Goal: Task Accomplishment & Management: Manage account settings

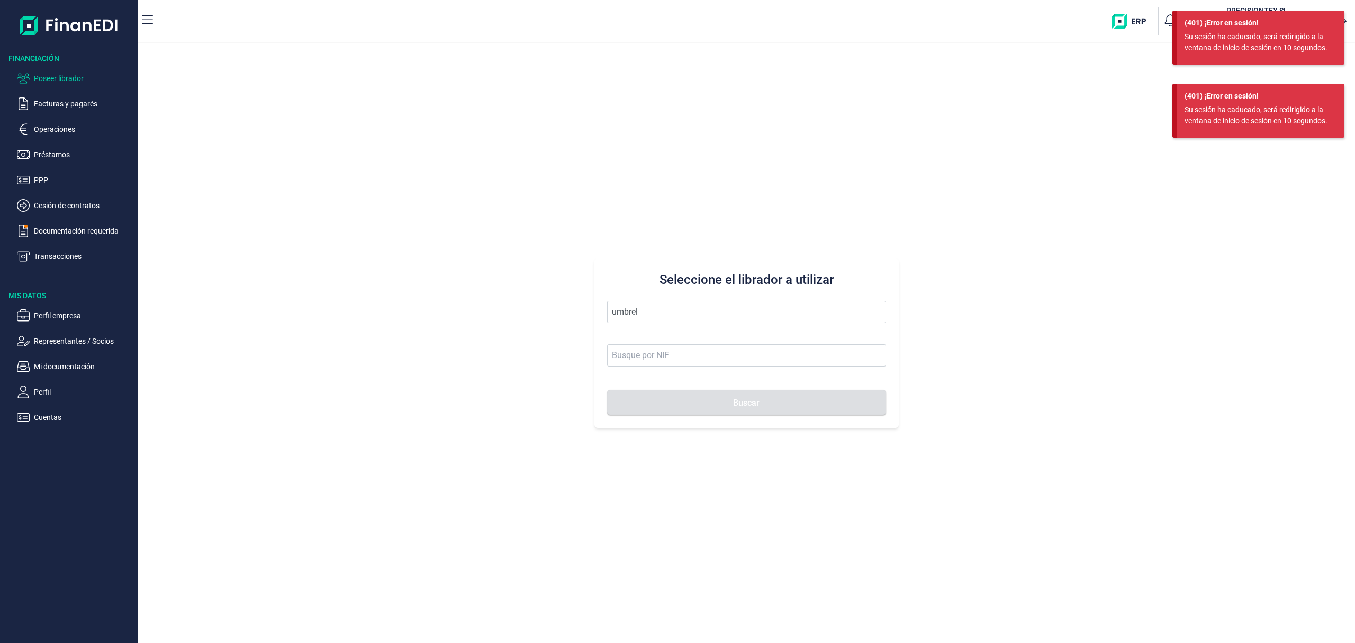
type input "umbrel"
click at [607, 390] on button "Buscar" at bounding box center [746, 402] width 279 height 25
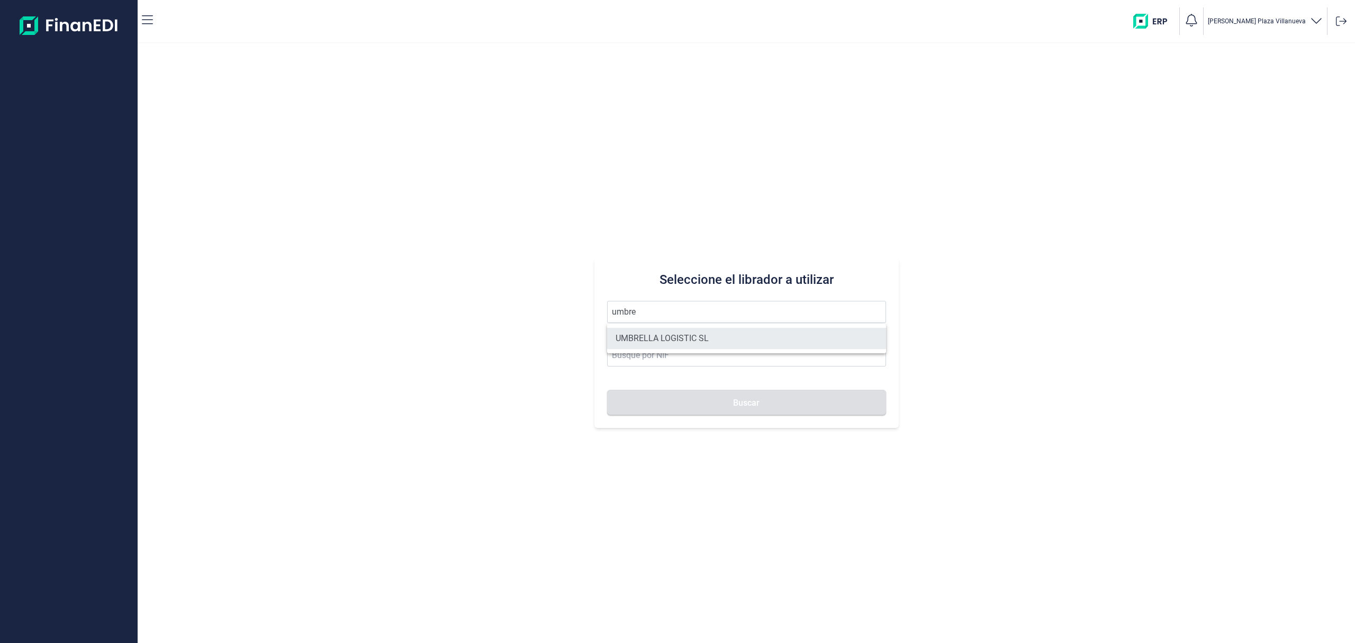
click at [657, 333] on li "UMBRELLA LOGISTIC SL" at bounding box center [746, 338] width 279 height 21
type input "UMBRELLA LOGISTIC SL"
type input "B75205666"
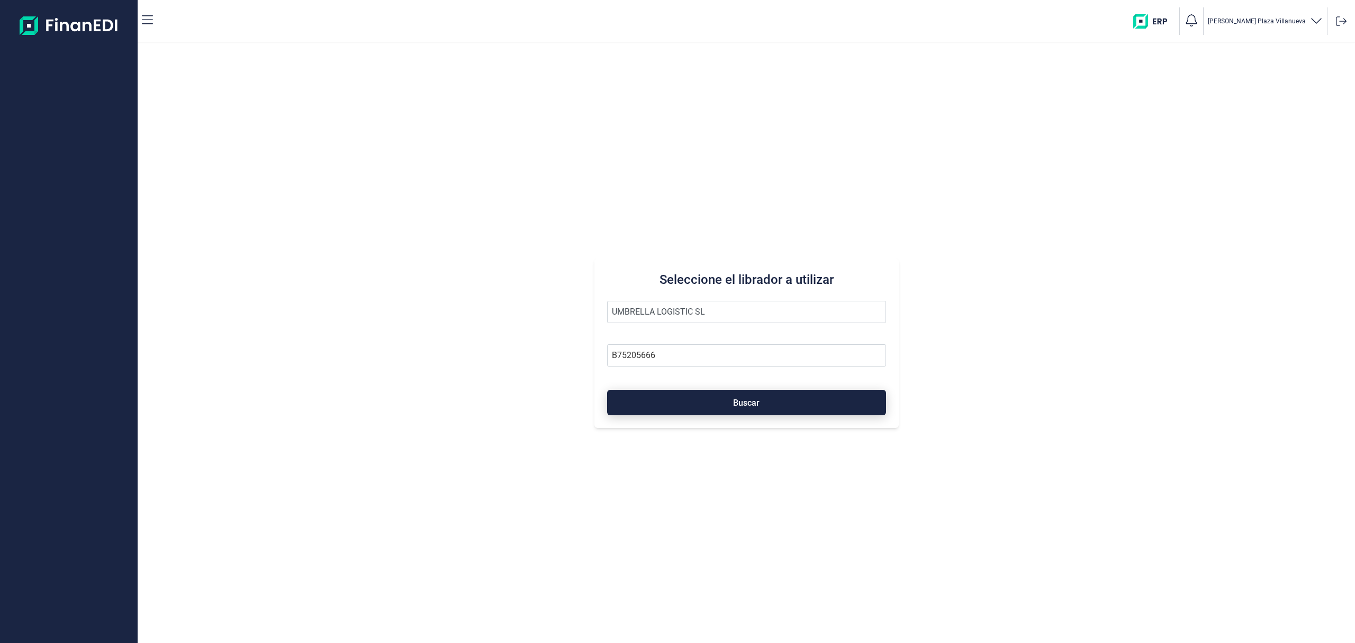
click at [678, 392] on button "Buscar" at bounding box center [746, 402] width 279 height 25
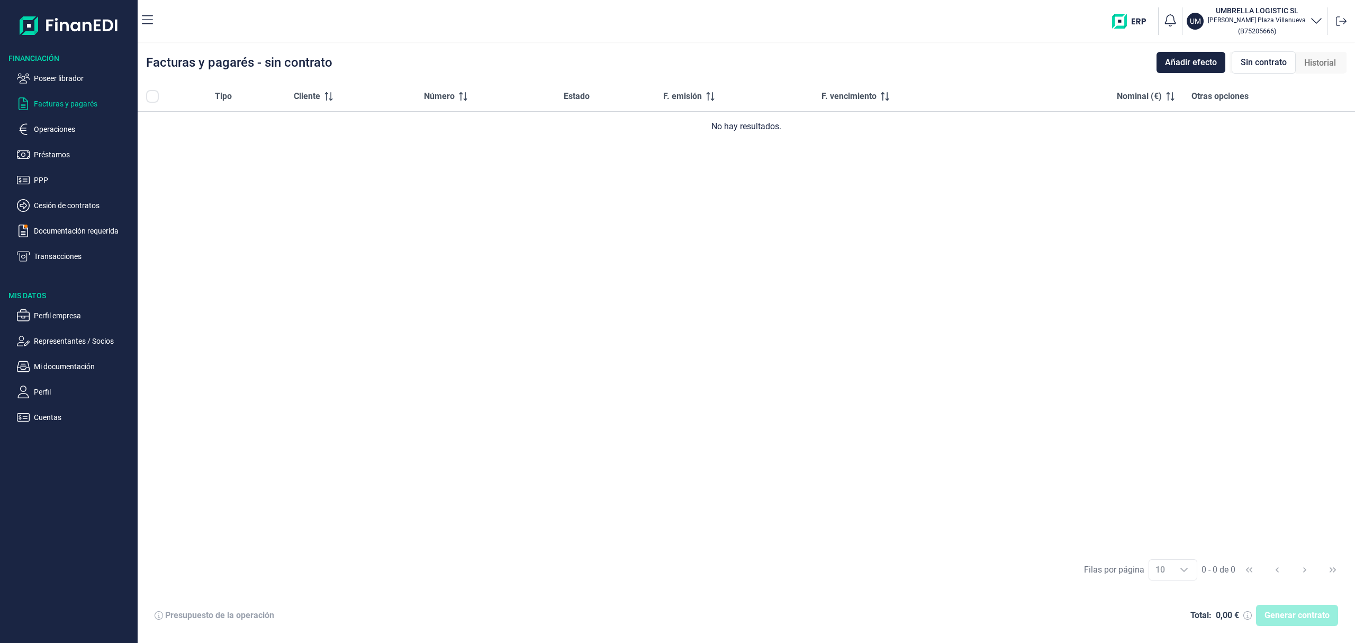
click at [1326, 60] on span "Historial" at bounding box center [1320, 63] width 32 height 13
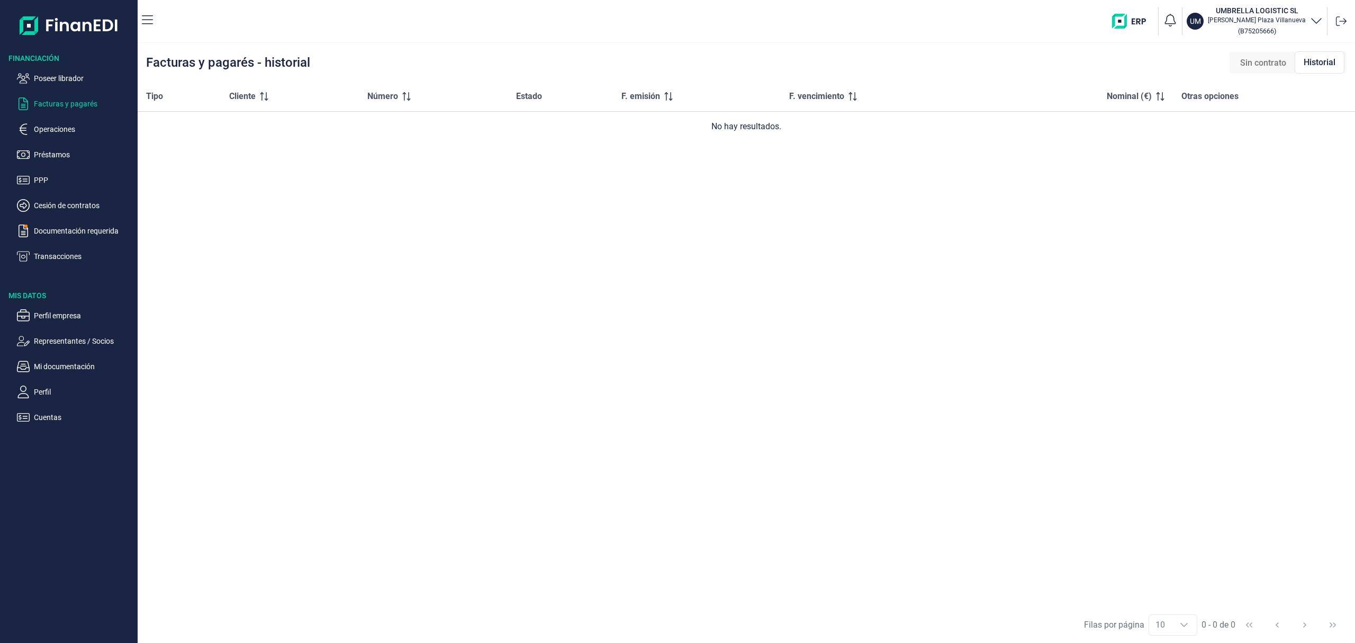
click at [1262, 65] on span "Sin contrato" at bounding box center [1263, 63] width 46 height 13
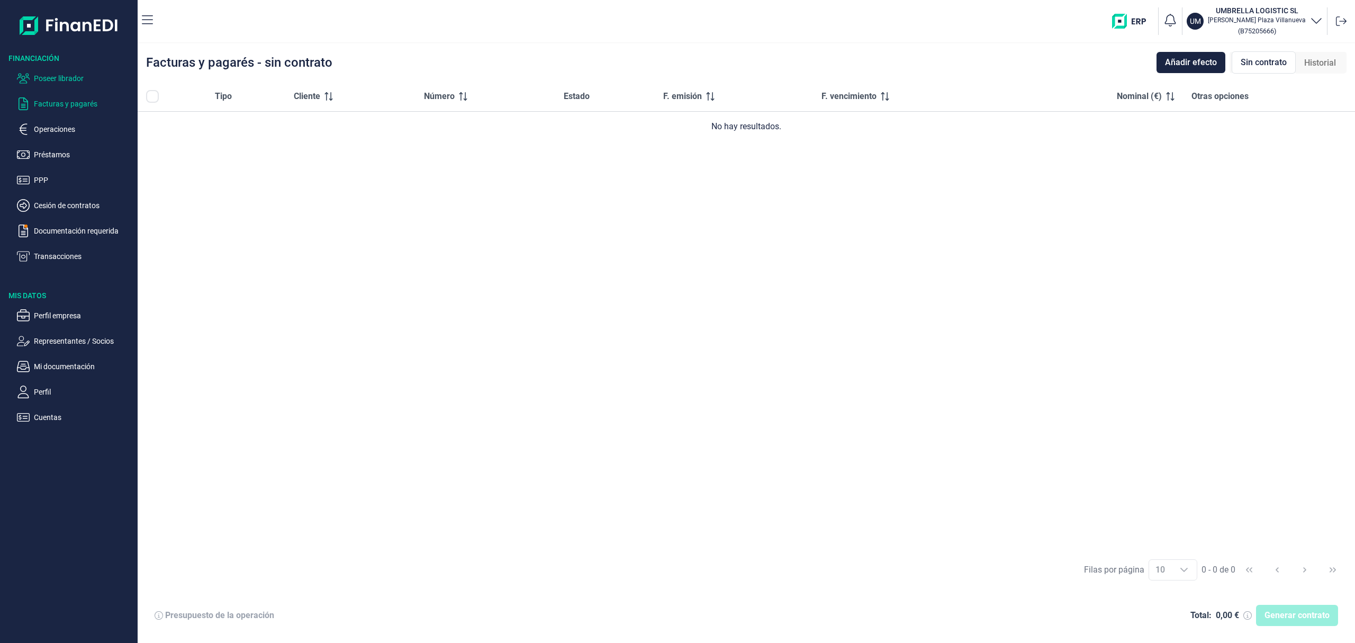
click at [83, 82] on p "Poseer librador" at bounding box center [84, 78] width 100 height 13
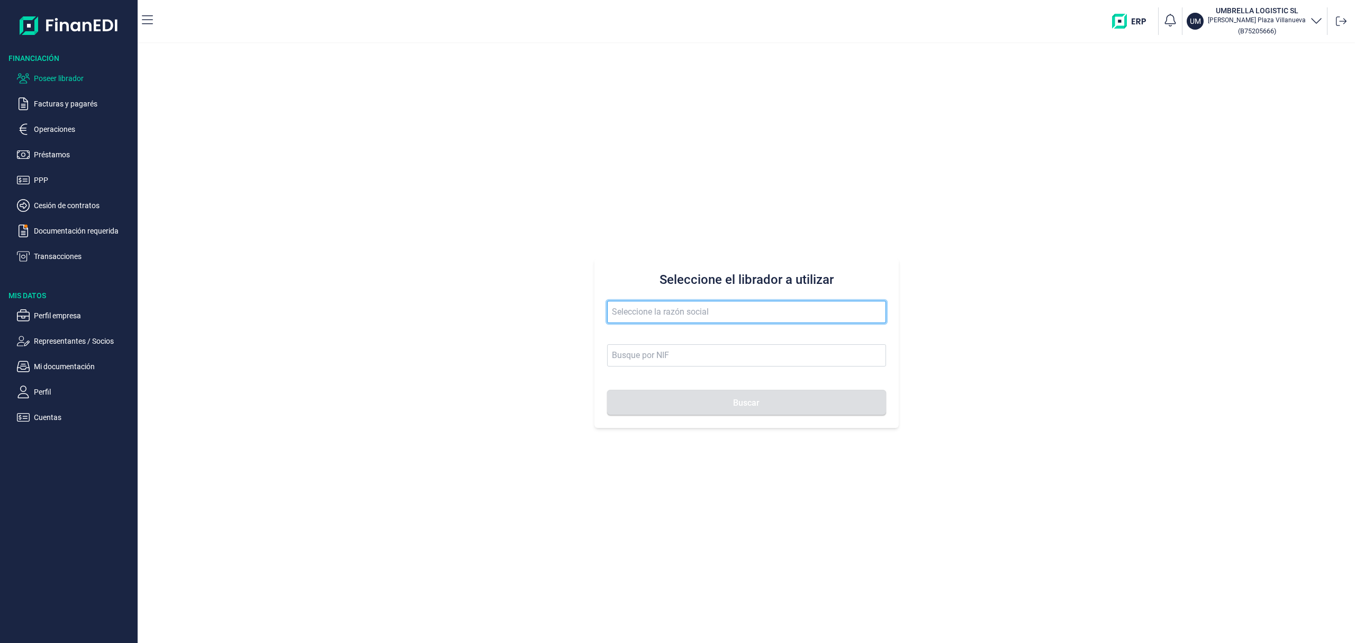
click at [674, 311] on input "text" at bounding box center [746, 312] width 279 height 22
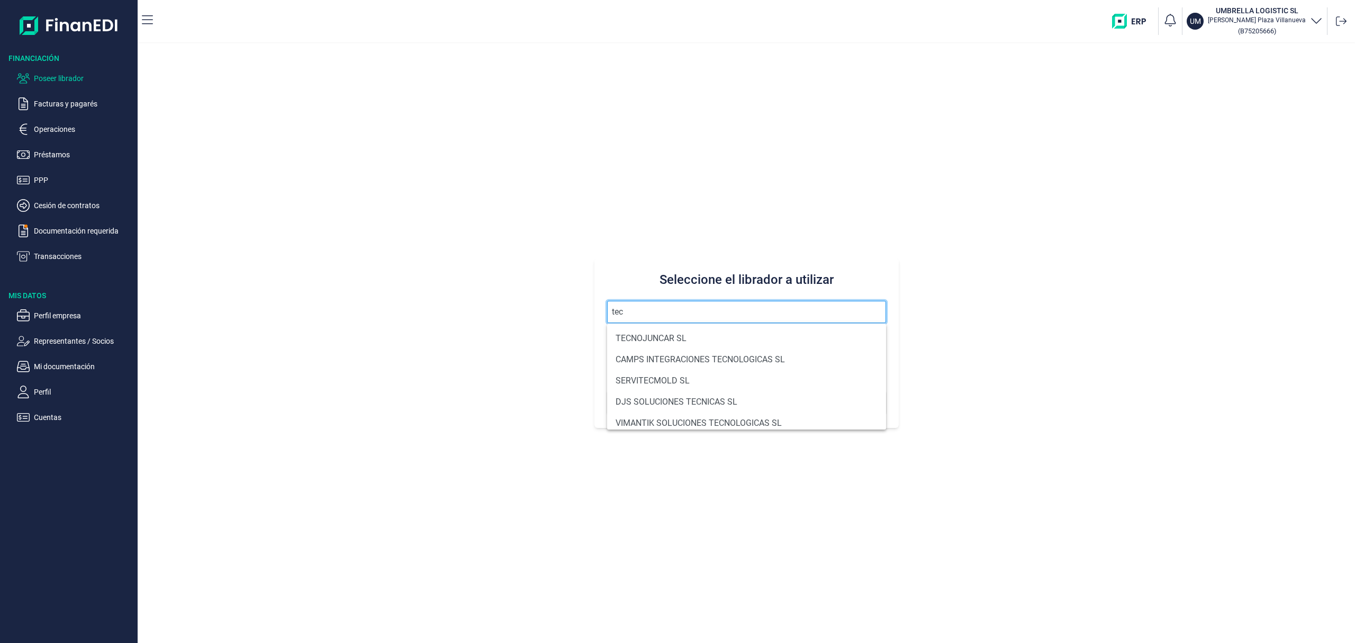
click at [652, 314] on input "tec" at bounding box center [746, 312] width 279 height 22
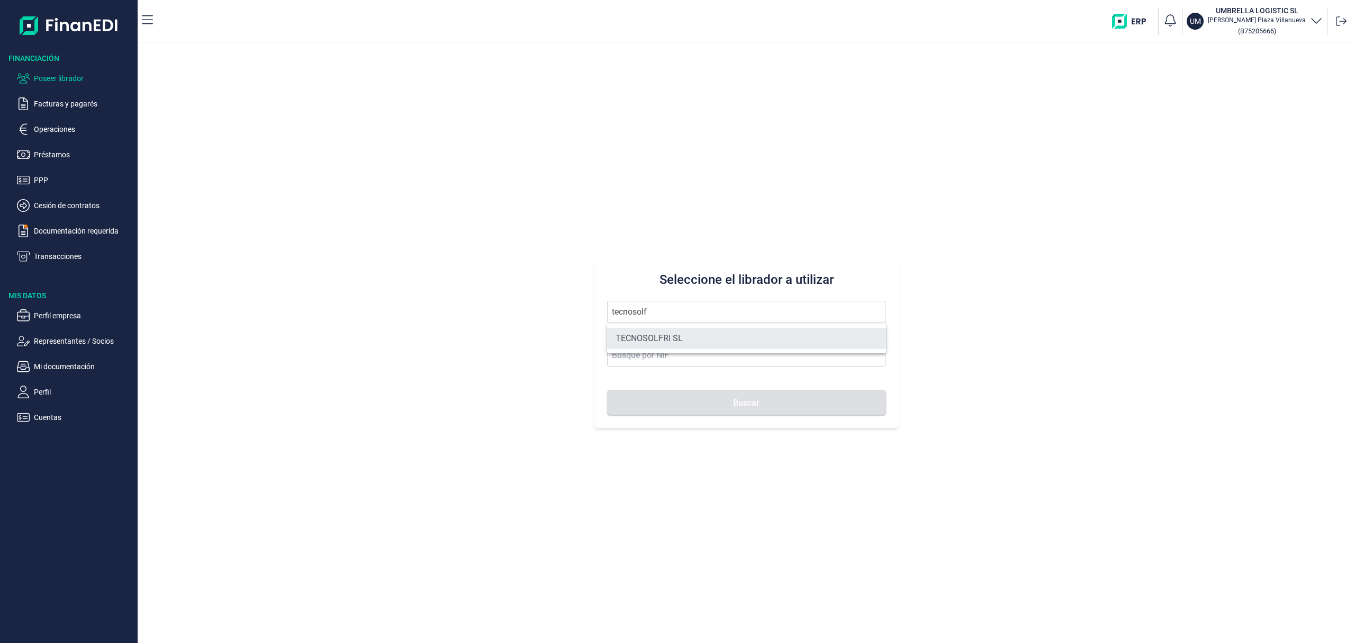
click at [681, 333] on li "TECNOSOLFRI SL" at bounding box center [746, 338] width 279 height 21
type input "TECNOSOLFRI SL"
type input "B83326884"
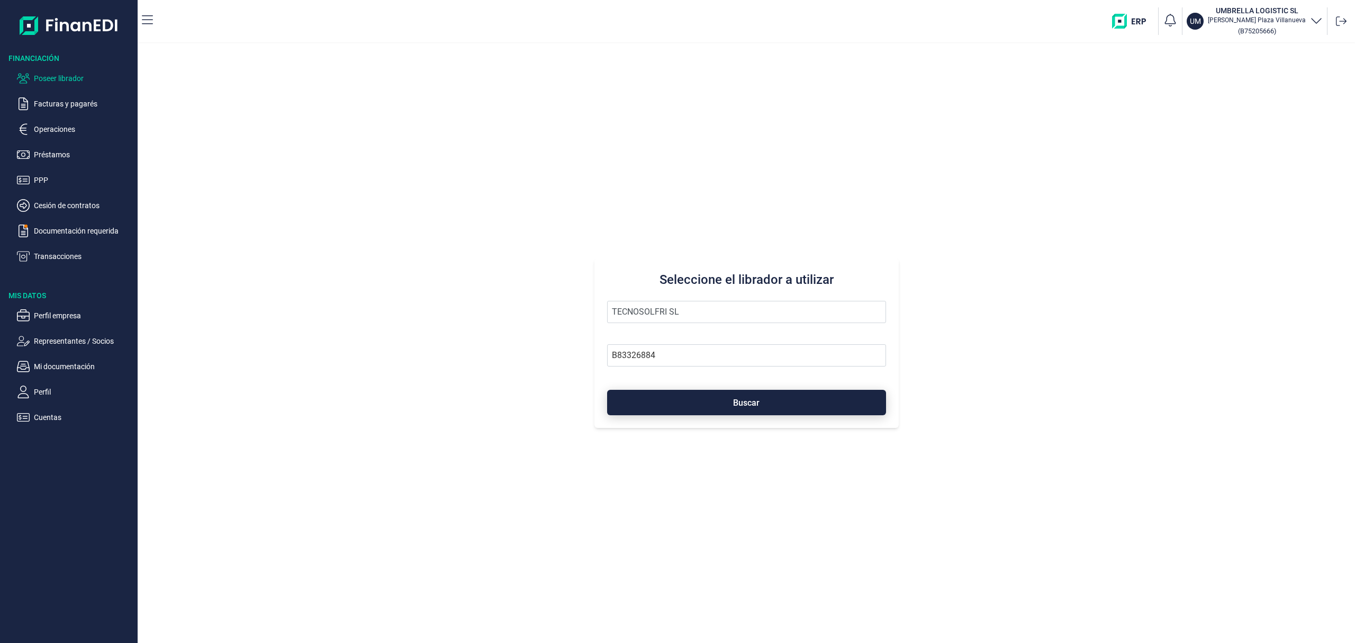
click at [699, 397] on button "Buscar" at bounding box center [746, 402] width 279 height 25
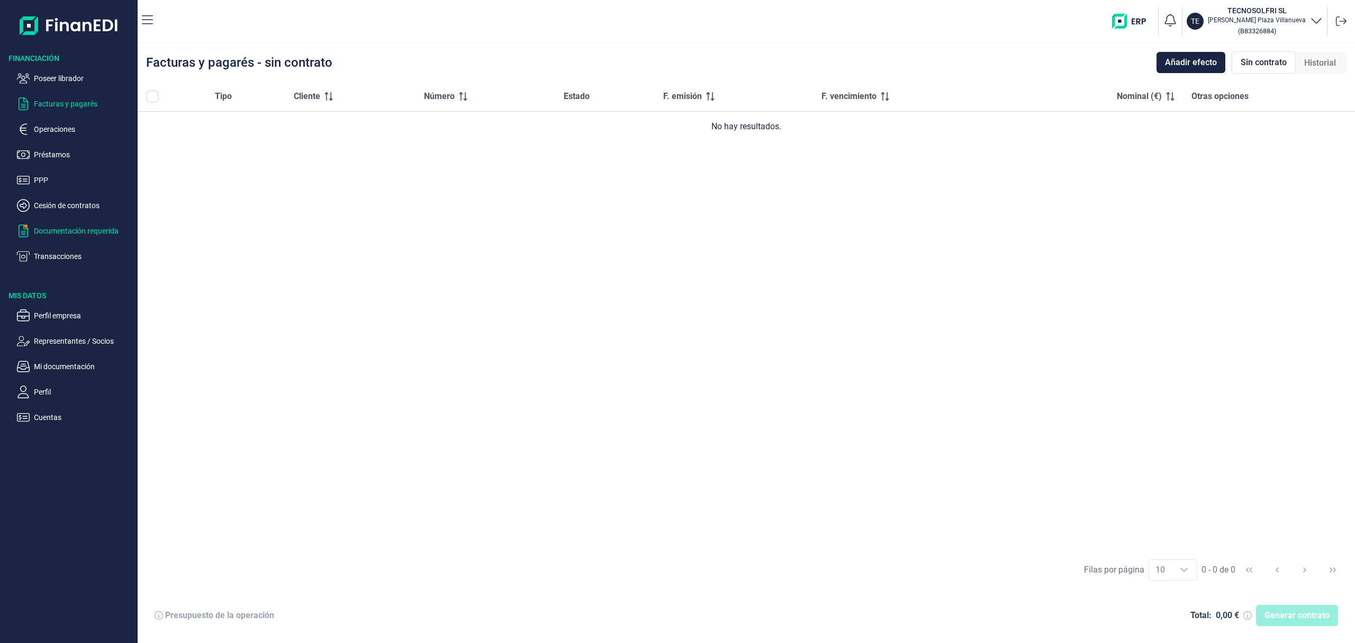
click at [100, 231] on p "Documentación requerida" at bounding box center [84, 230] width 100 height 13
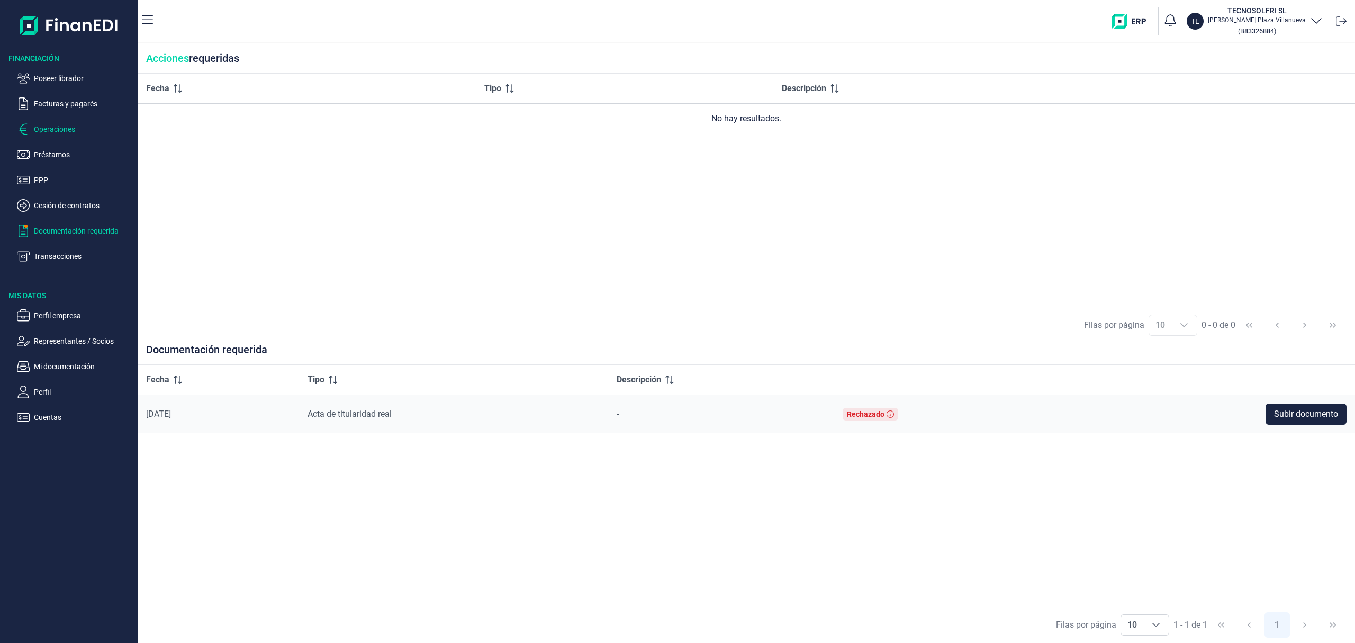
click at [80, 128] on p "Operaciones" at bounding box center [84, 129] width 100 height 13
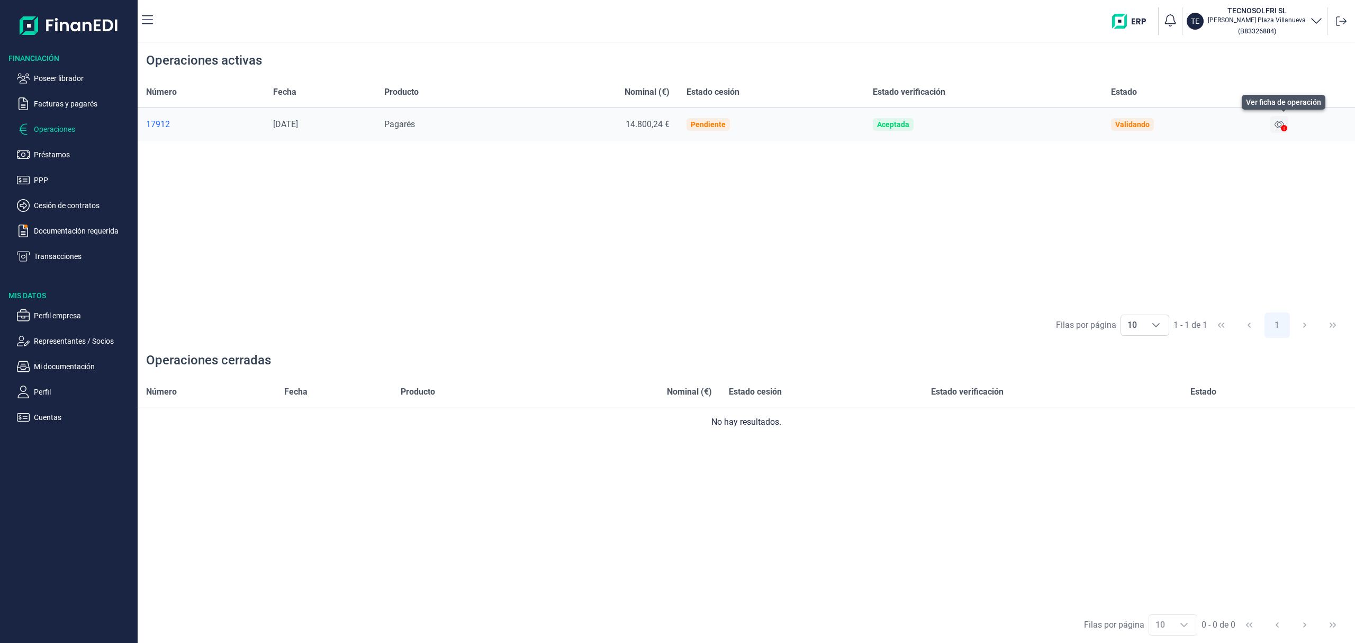
click at [1282, 126] on icon at bounding box center [1280, 124] width 10 height 7
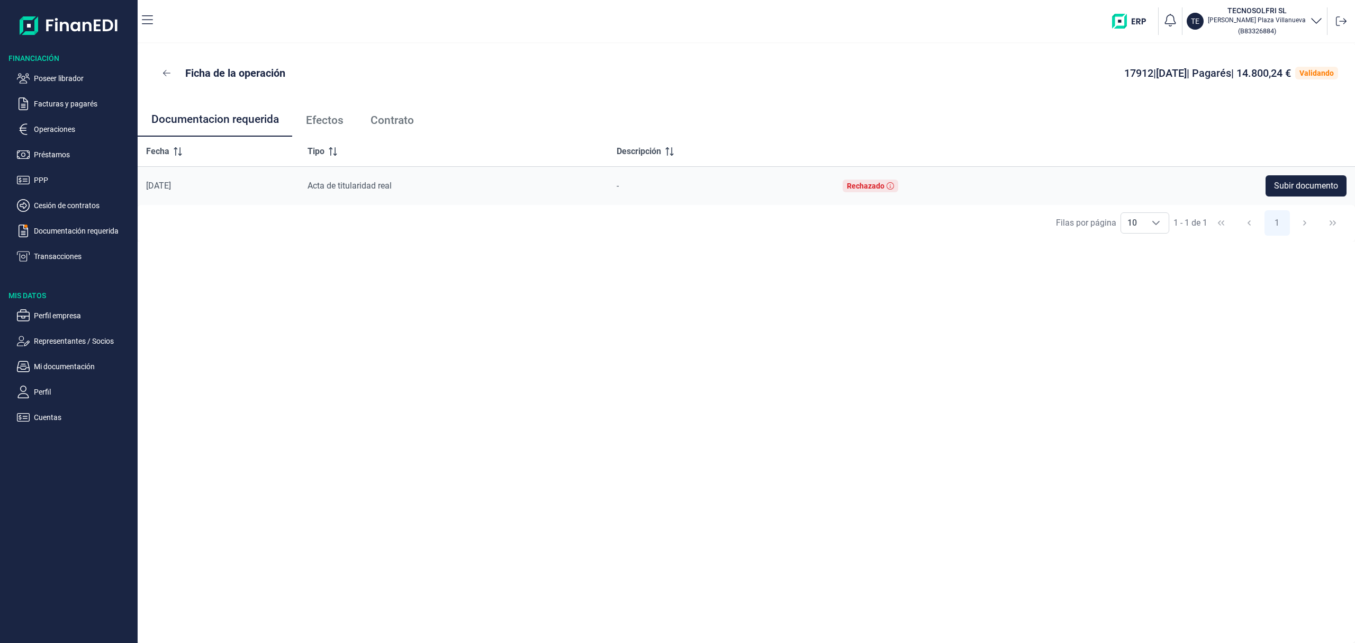
click at [329, 115] on span "Efectos" at bounding box center [325, 120] width 38 height 11
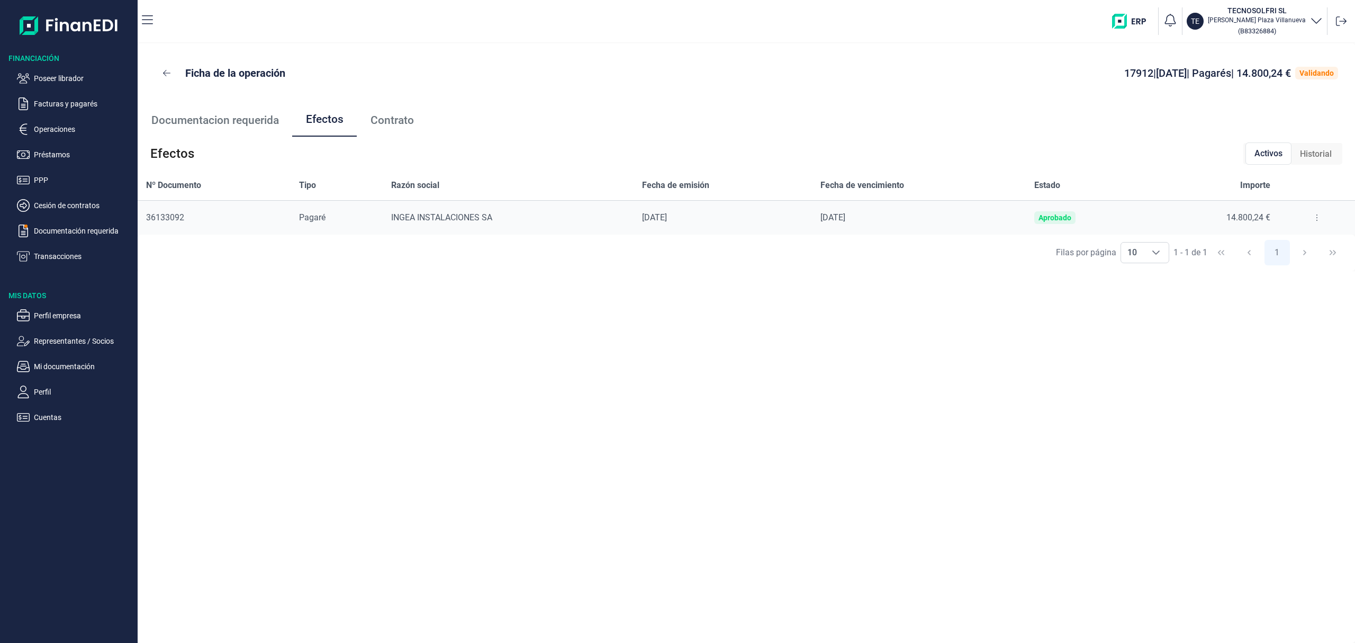
click at [1316, 216] on icon at bounding box center [1317, 217] width 2 height 8
click at [1305, 242] on span "Detalles efecto" at bounding box center [1282, 244] width 48 height 11
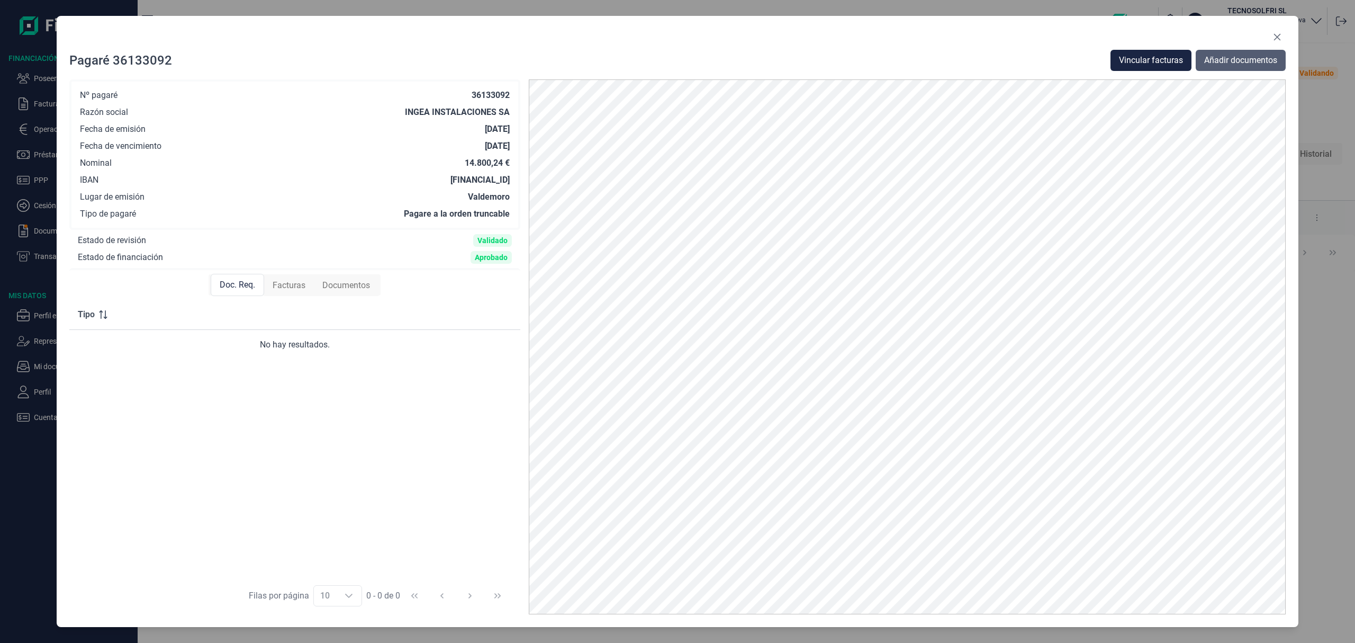
click at [1229, 66] on span "Añadir documentos" at bounding box center [1240, 60] width 73 height 13
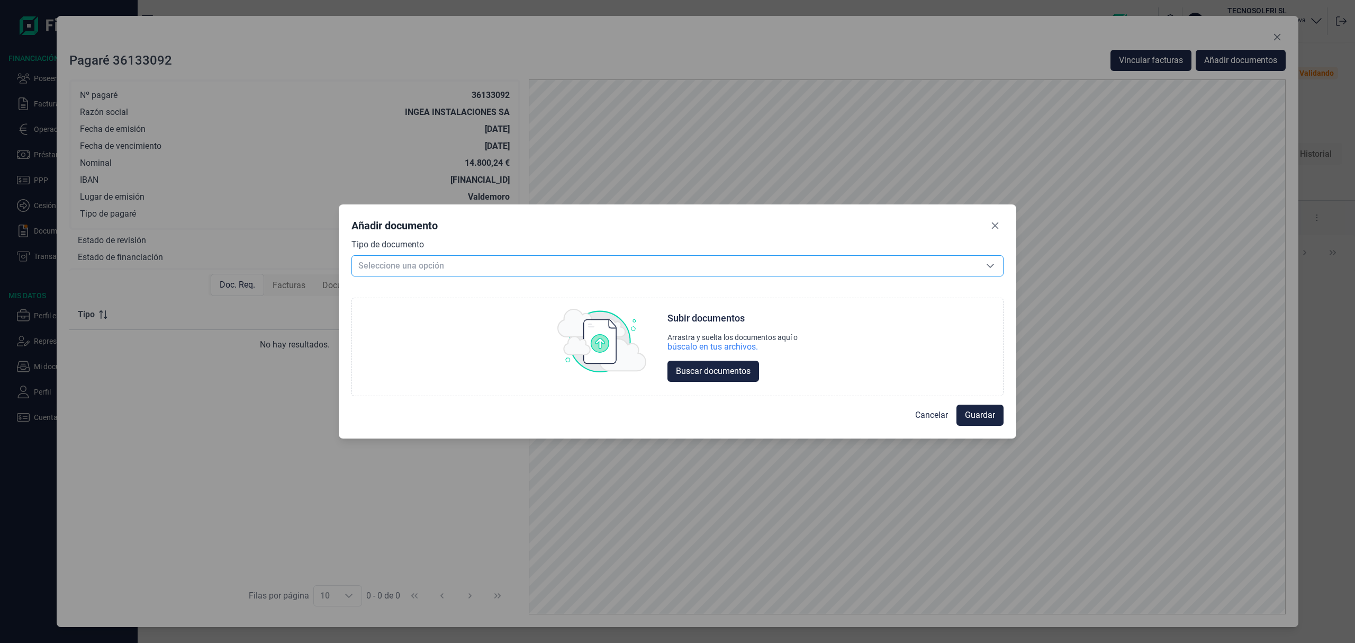
click at [407, 263] on span "Seleccione una opción" at bounding box center [665, 266] width 626 height 20
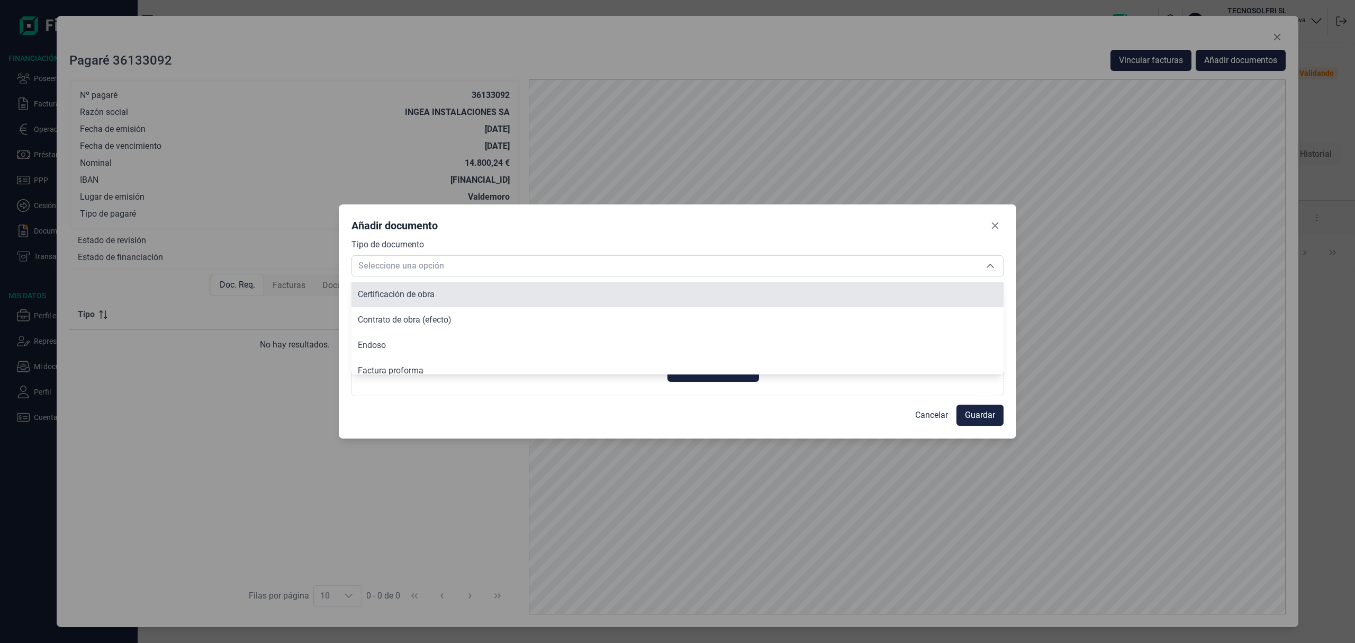
scroll to position [70, 0]
click at [445, 299] on span "Contrato de obra (efecto)" at bounding box center [405, 295] width 94 height 10
type input "Contrato de obra (efecto)"
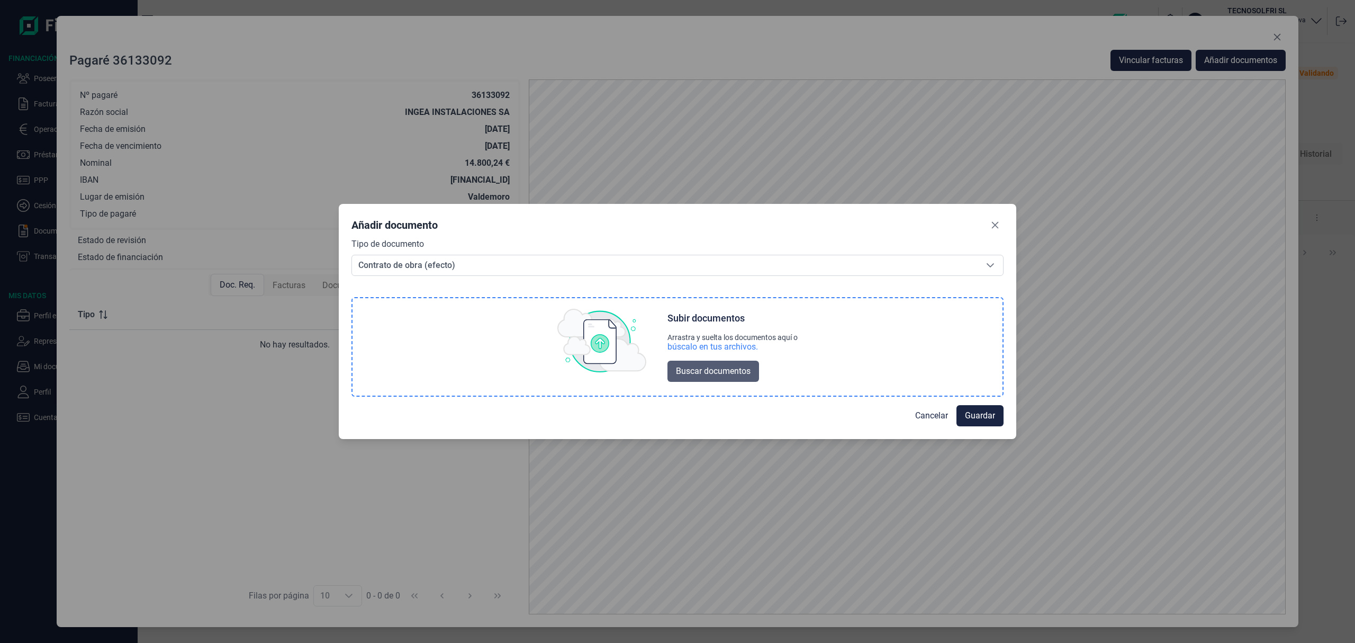
click at [734, 372] on span "Buscar documentos" at bounding box center [713, 371] width 75 height 13
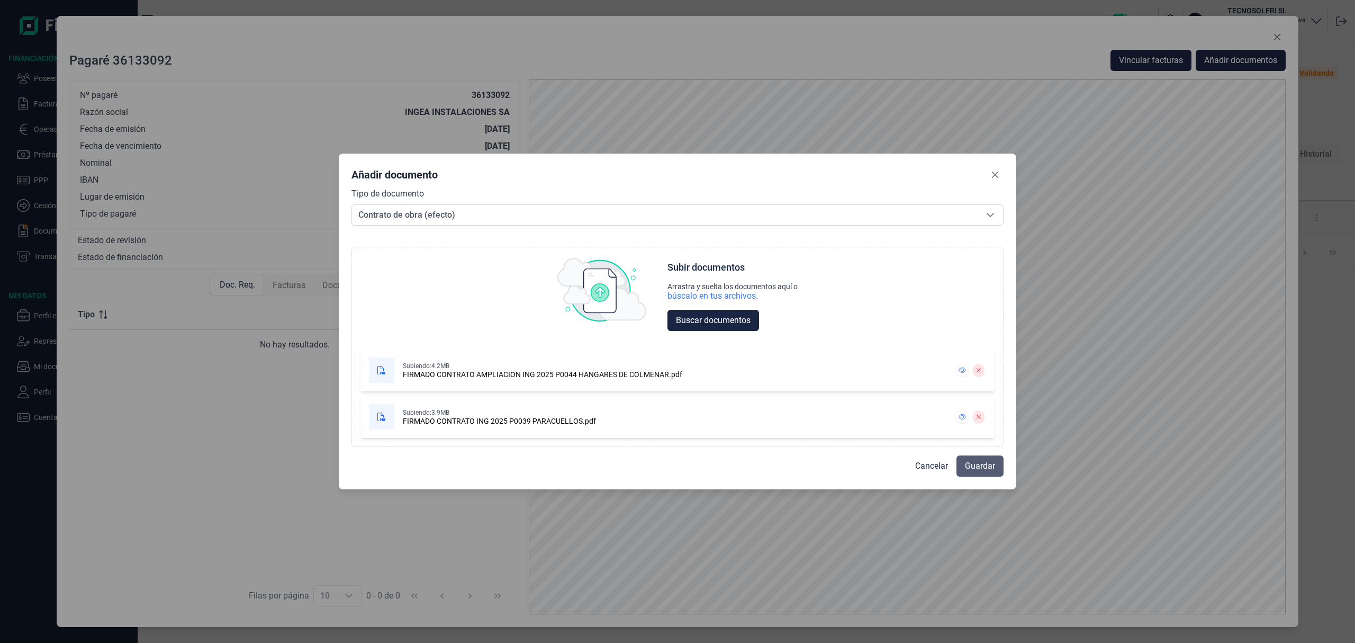
click at [995, 468] on button "Guardar" at bounding box center [979, 465] width 47 height 21
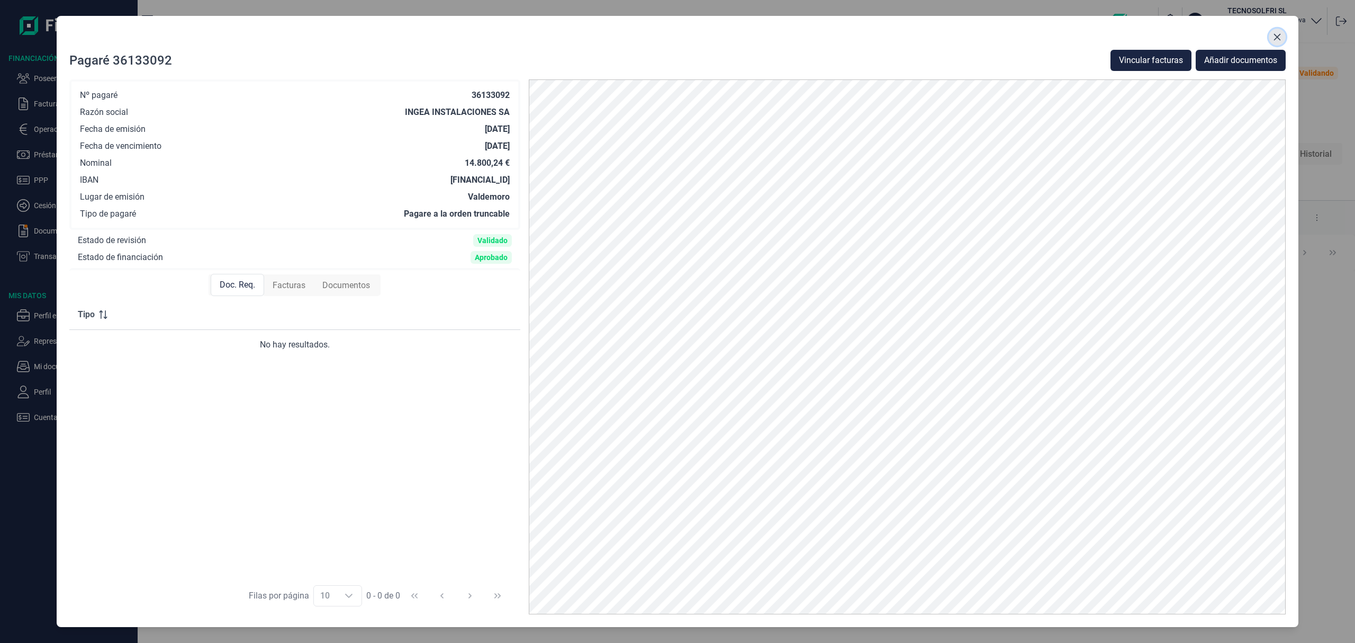
click at [1280, 36] on icon "Close" at bounding box center [1277, 37] width 8 height 8
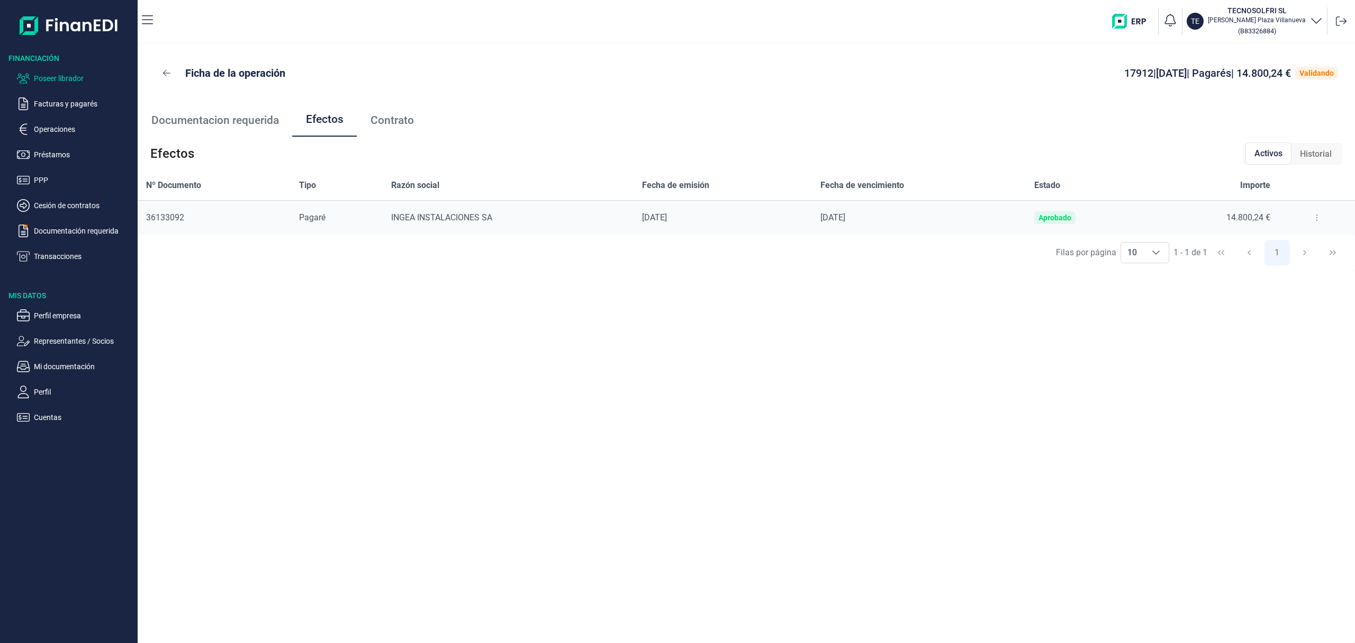
click at [96, 73] on p "Poseer librador" at bounding box center [84, 78] width 100 height 13
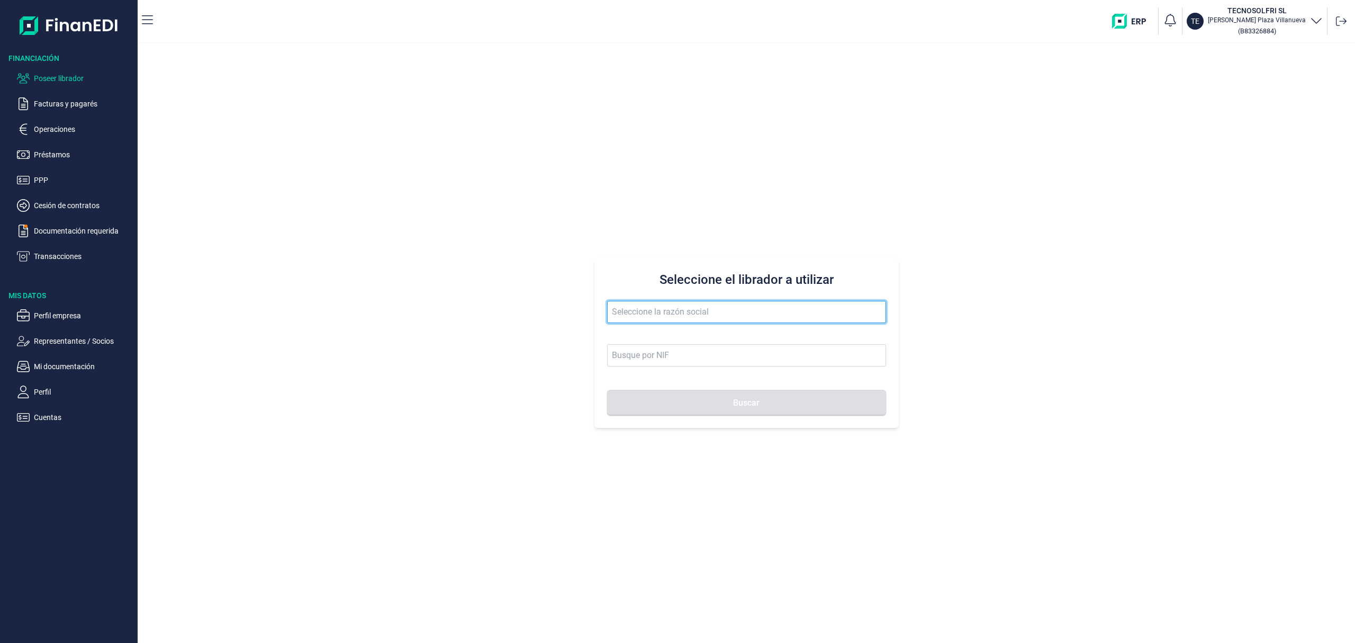
drag, startPoint x: 640, startPoint y: 309, endPoint x: 657, endPoint y: 306, distance: 16.7
click at [643, 308] on input "text" at bounding box center [746, 312] width 279 height 22
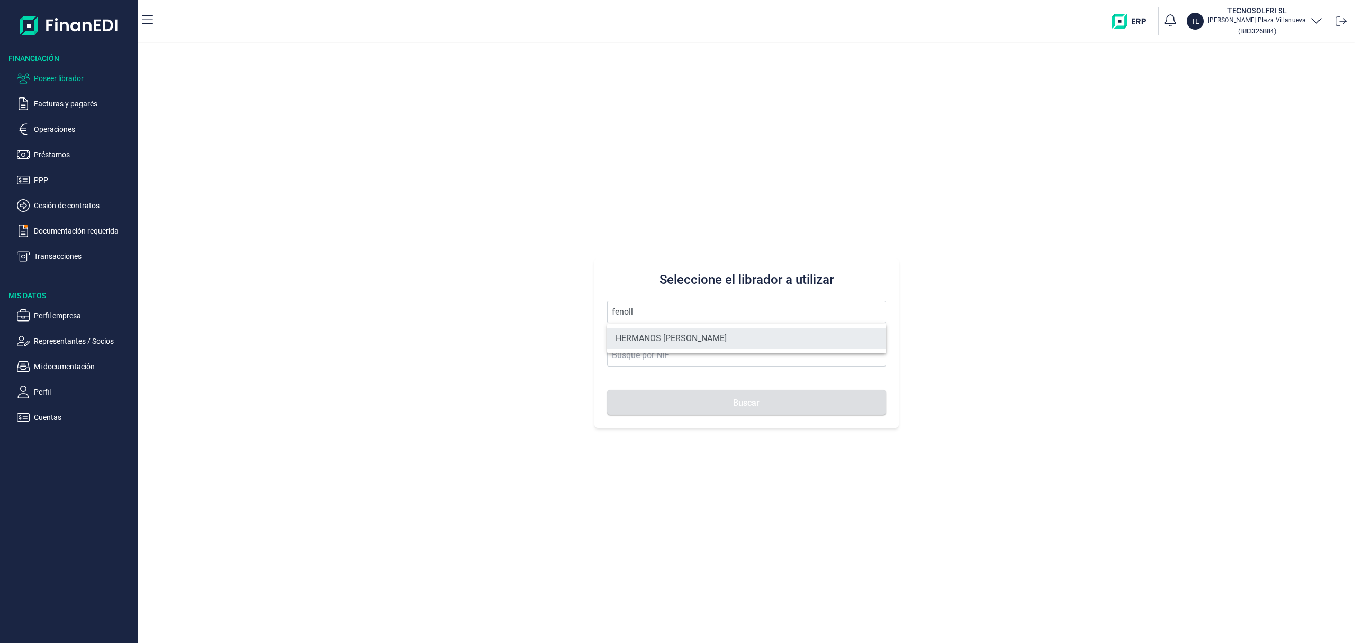
click at [663, 339] on li "HERMANOS [PERSON_NAME]" at bounding box center [746, 338] width 279 height 21
type input "HERMANOS [PERSON_NAME]"
type input "B10846954"
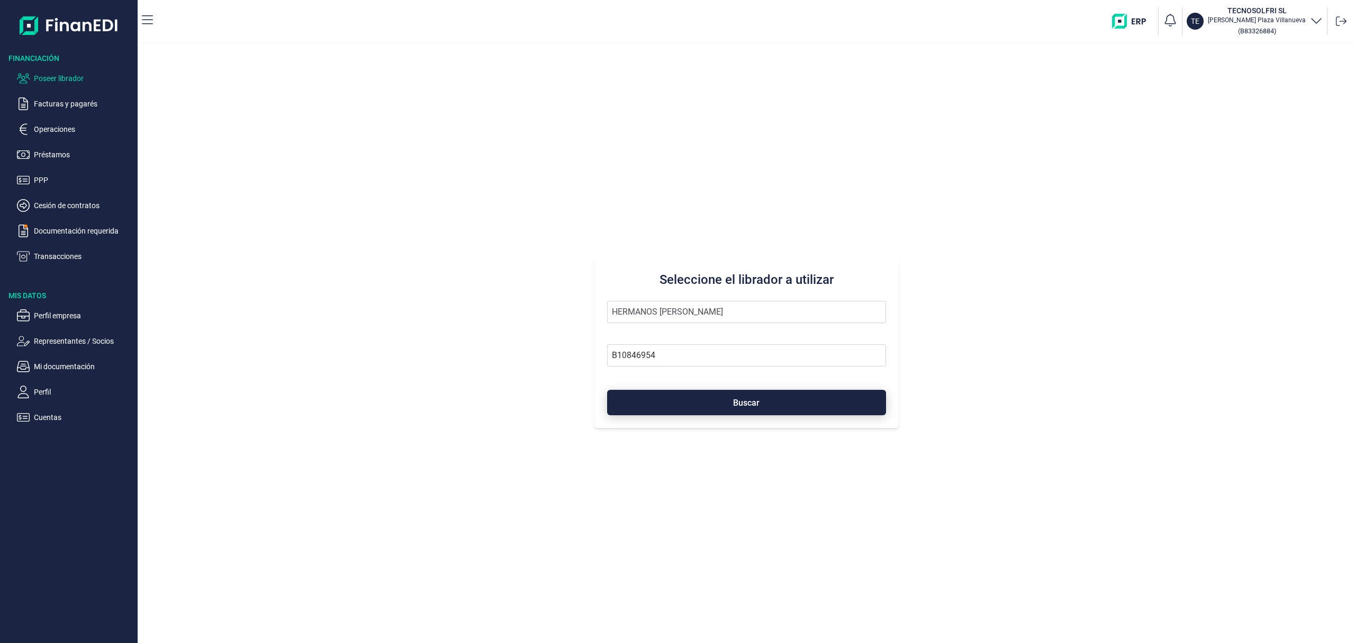
click at [691, 409] on button "Buscar" at bounding box center [746, 402] width 279 height 25
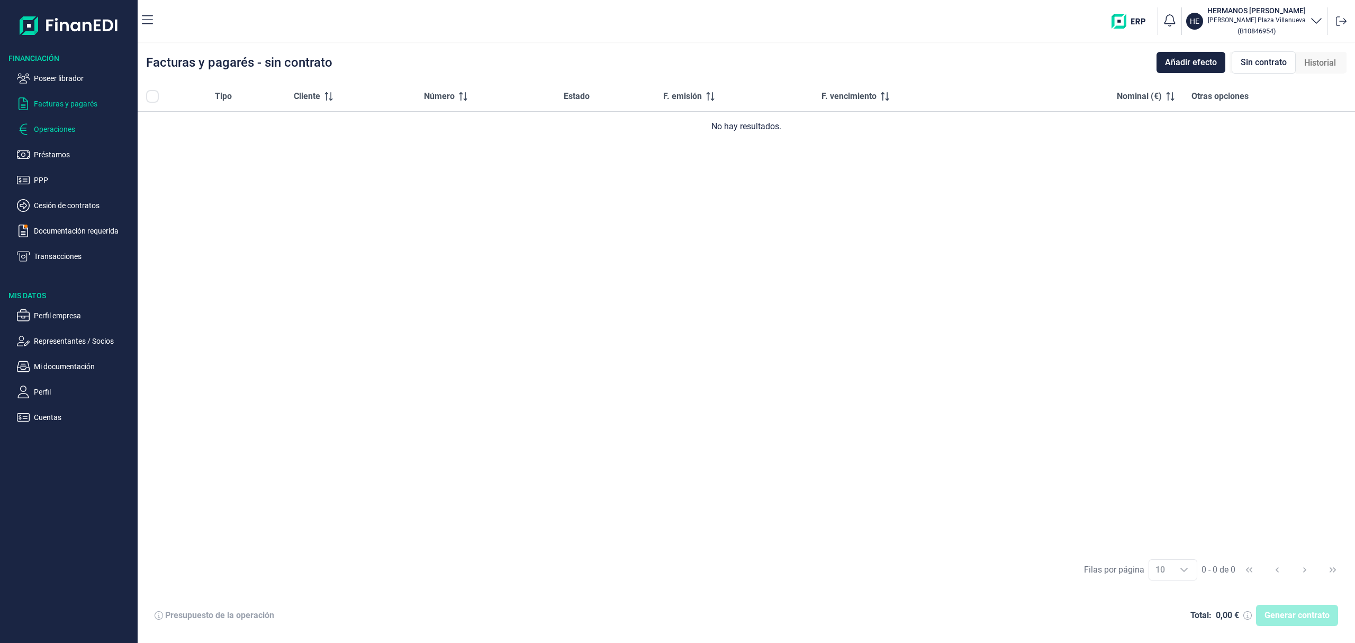
click at [56, 128] on p "Operaciones" at bounding box center [84, 129] width 100 height 13
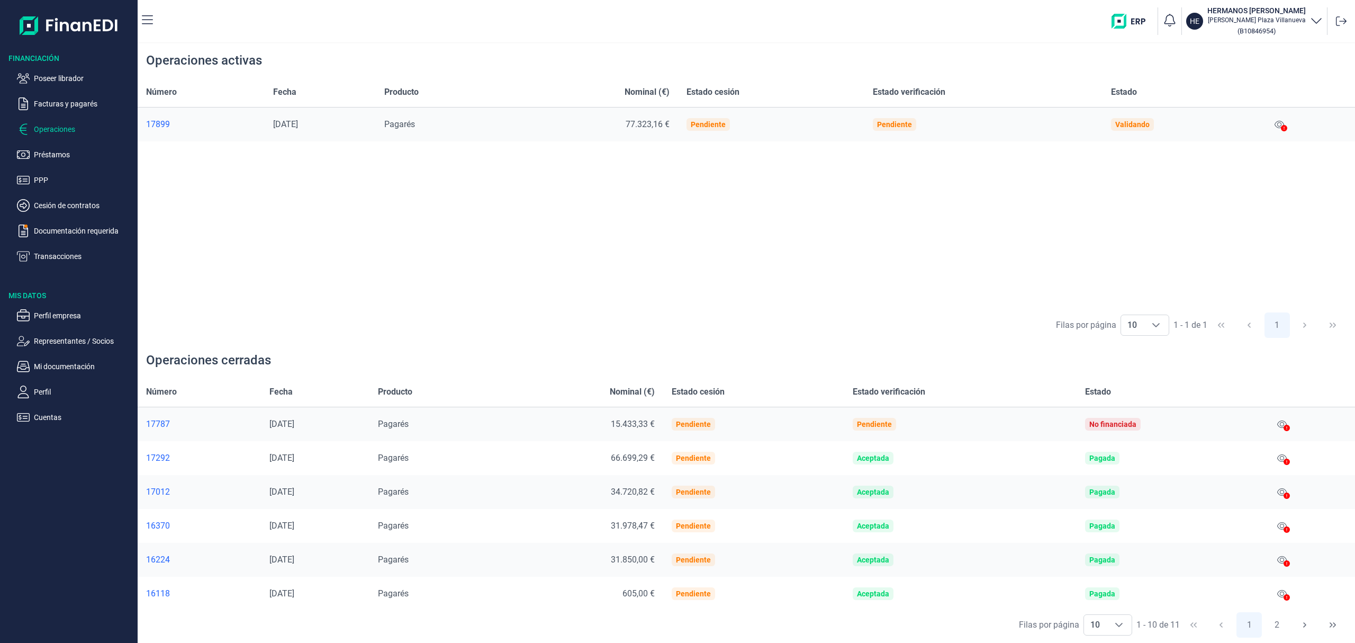
click at [1284, 126] on icon at bounding box center [1284, 128] width 6 height 6
click at [1282, 123] on icon at bounding box center [1280, 124] width 10 height 7
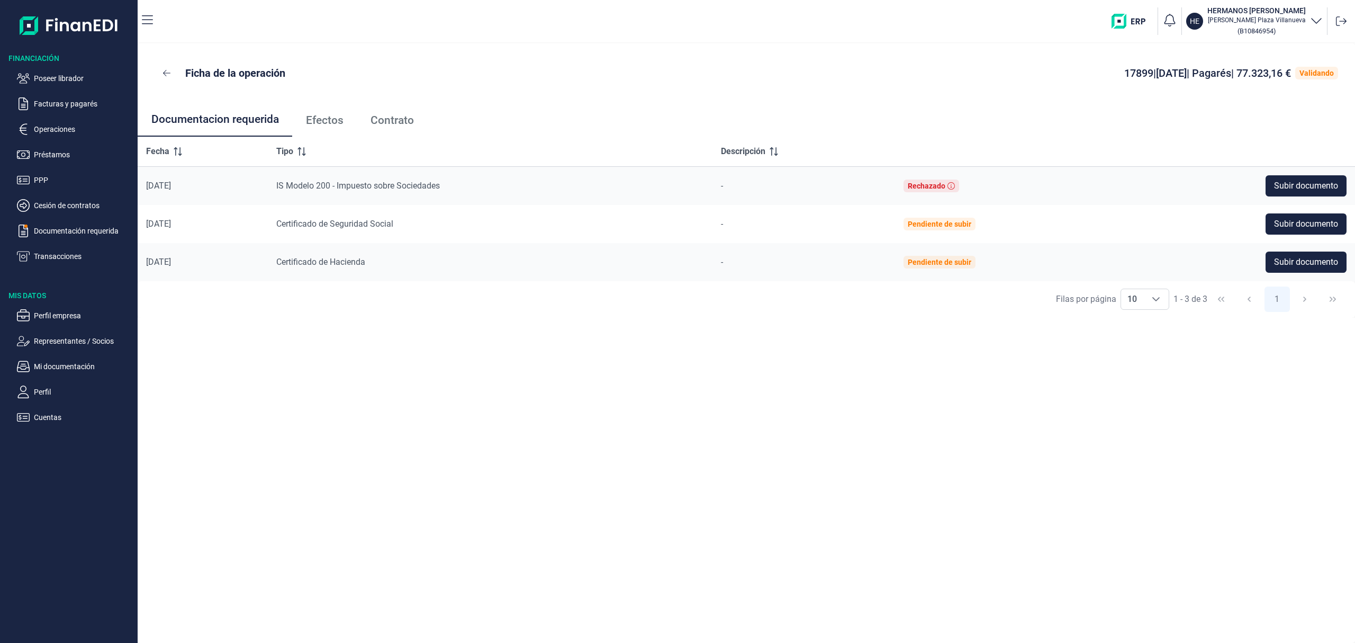
click at [318, 119] on span "Efectos" at bounding box center [325, 120] width 38 height 11
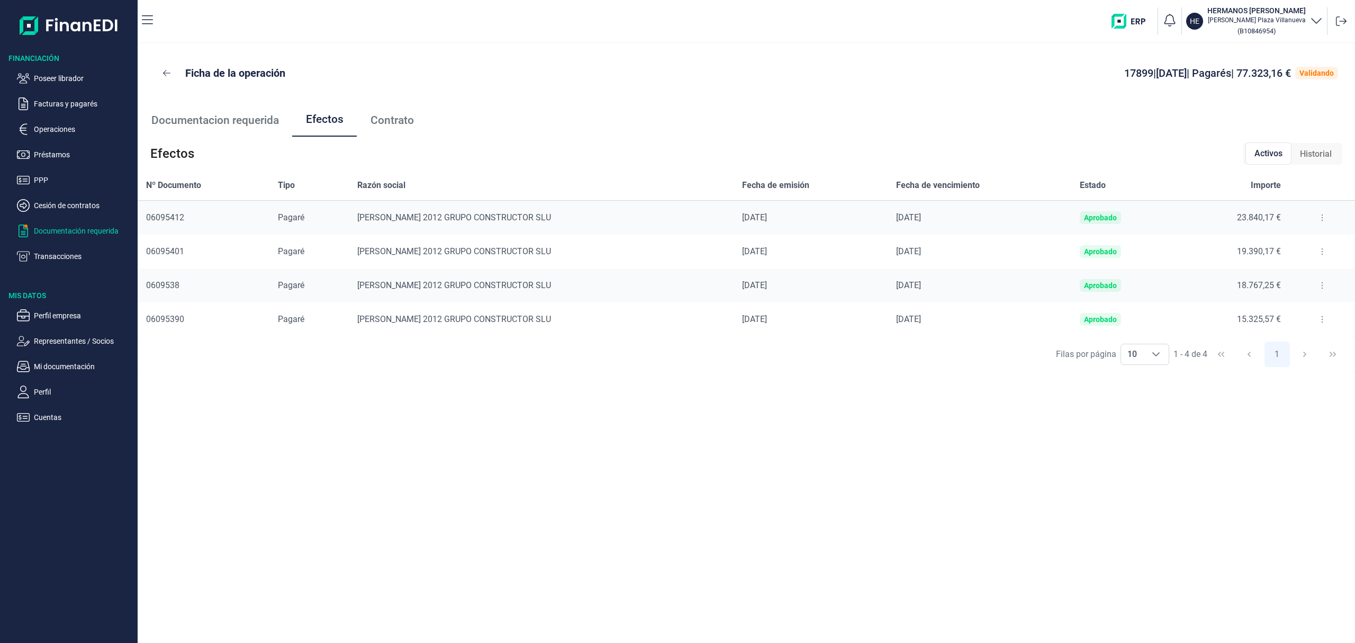
click at [70, 229] on p "Documentación requerida" at bounding box center [84, 230] width 100 height 13
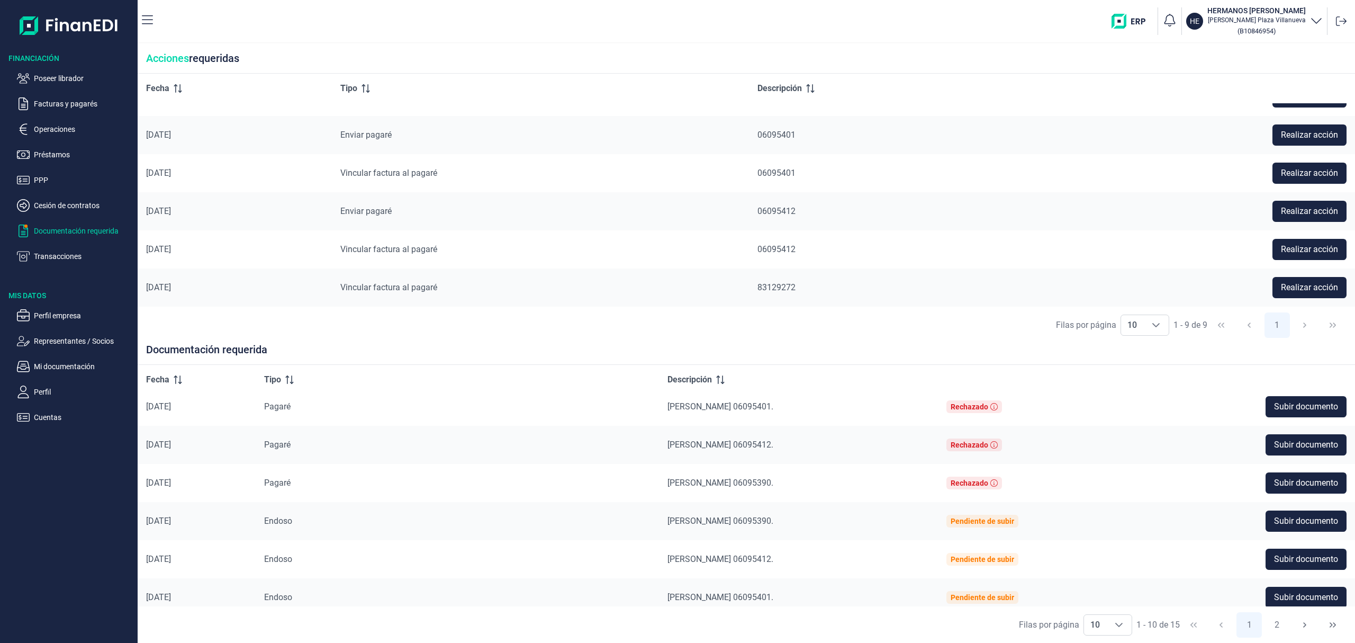
scroll to position [70, 0]
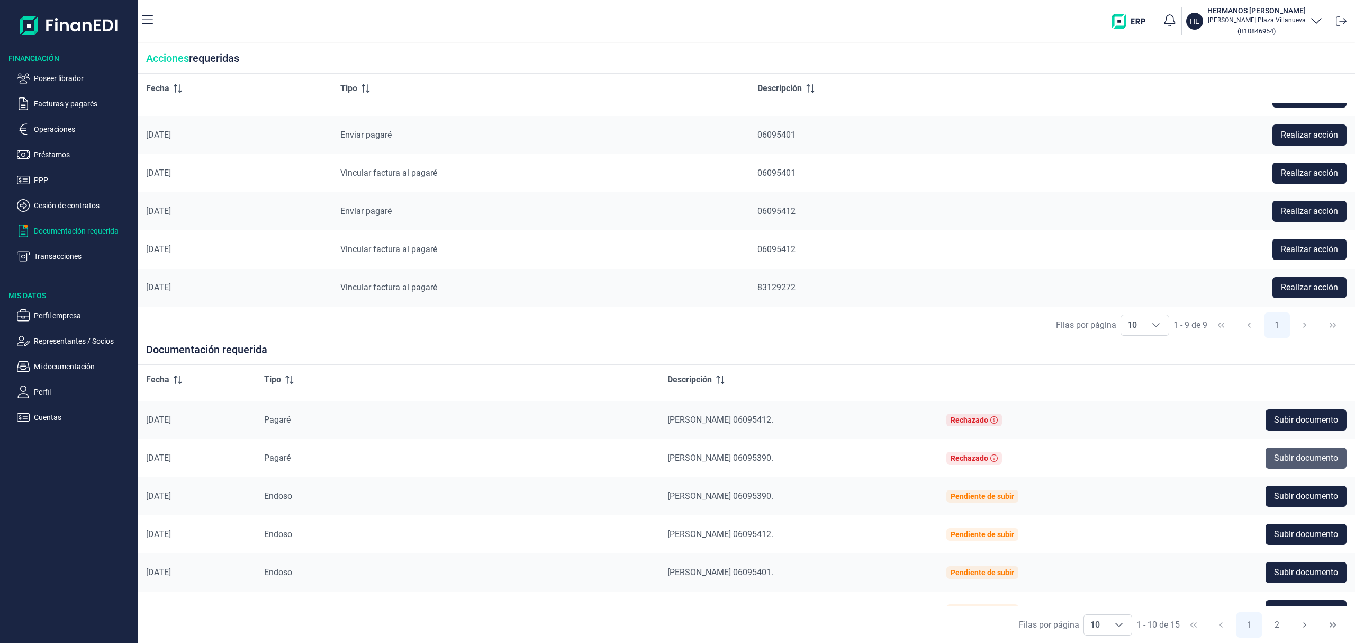
click at [1284, 456] on span "Subir documento" at bounding box center [1306, 458] width 64 height 13
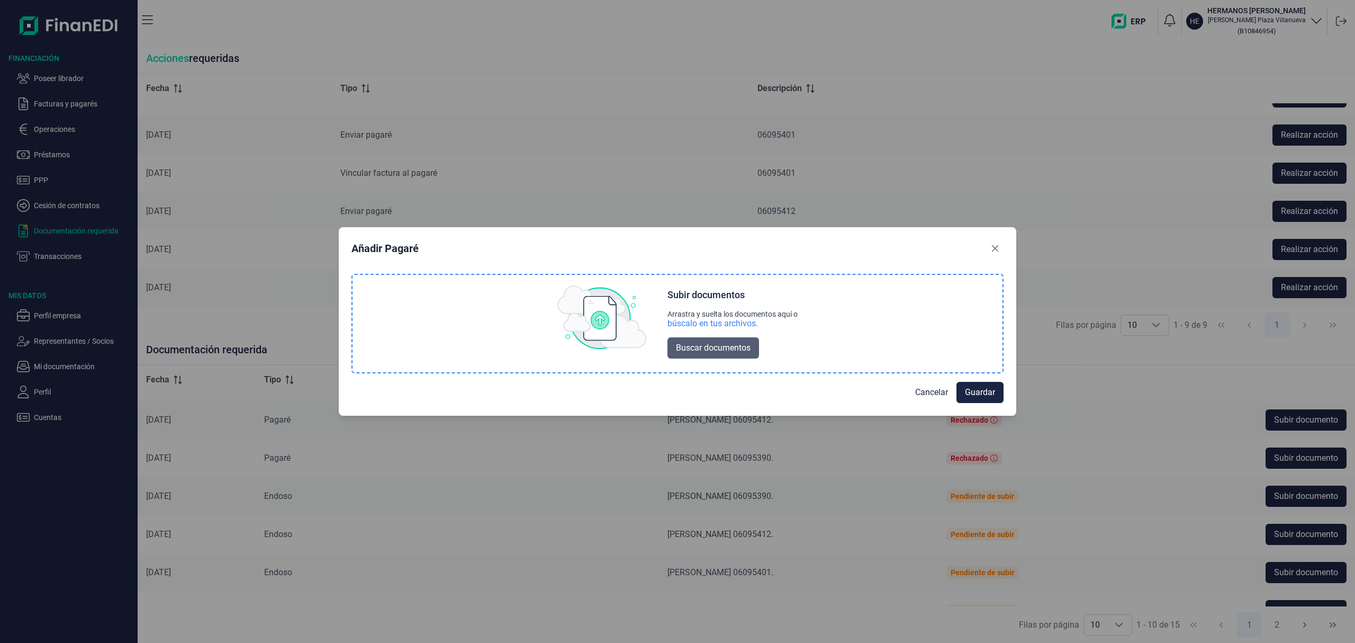
click at [721, 354] on span "Buscar documentos" at bounding box center [713, 347] width 75 height 13
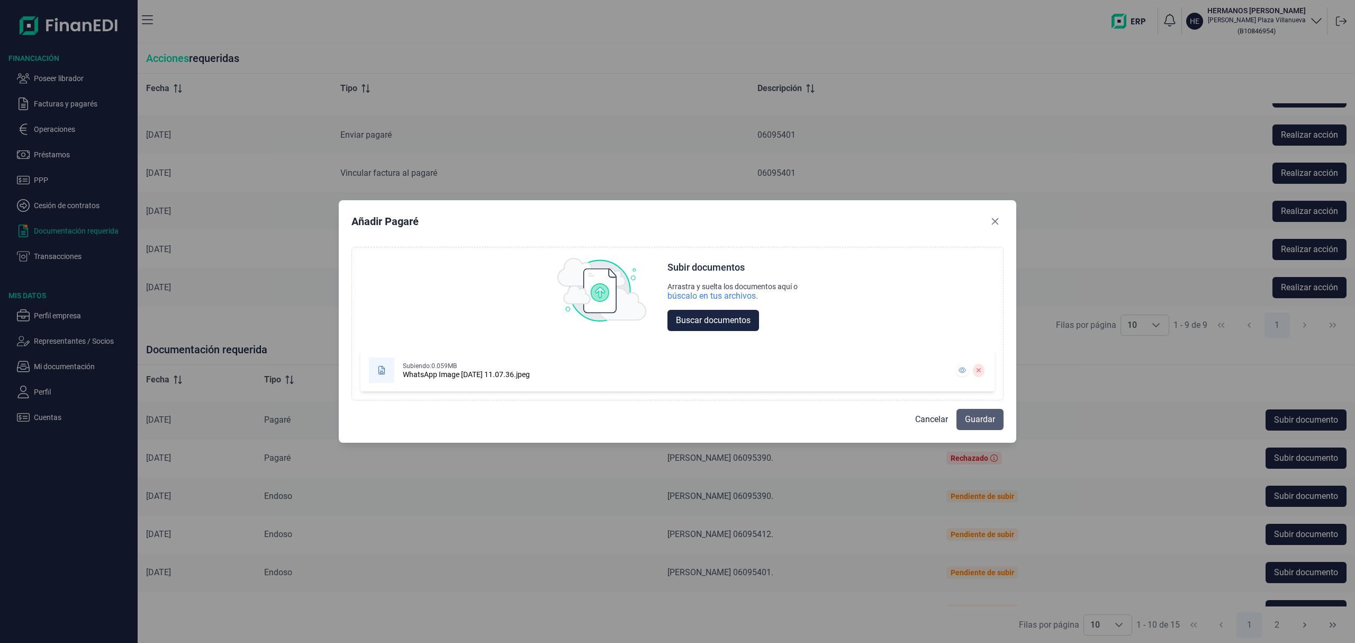
click at [986, 413] on span "Guardar" at bounding box center [980, 419] width 30 height 13
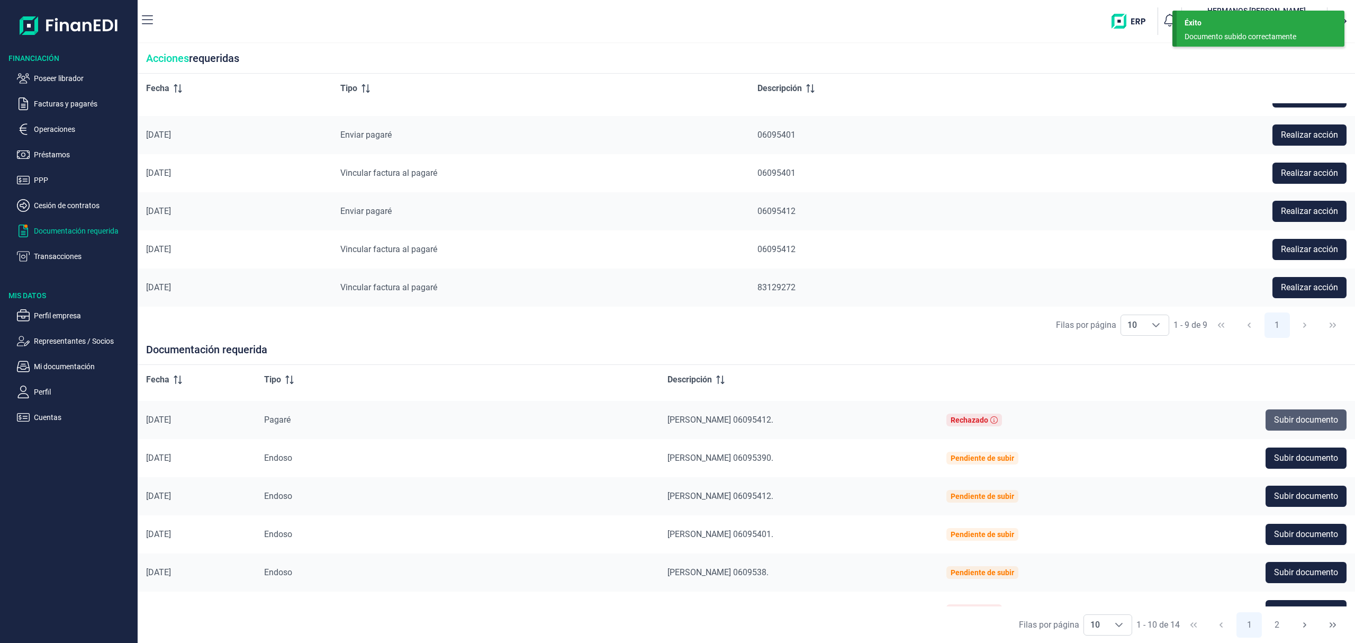
click at [1292, 417] on span "Subir documento" at bounding box center [1306, 419] width 64 height 13
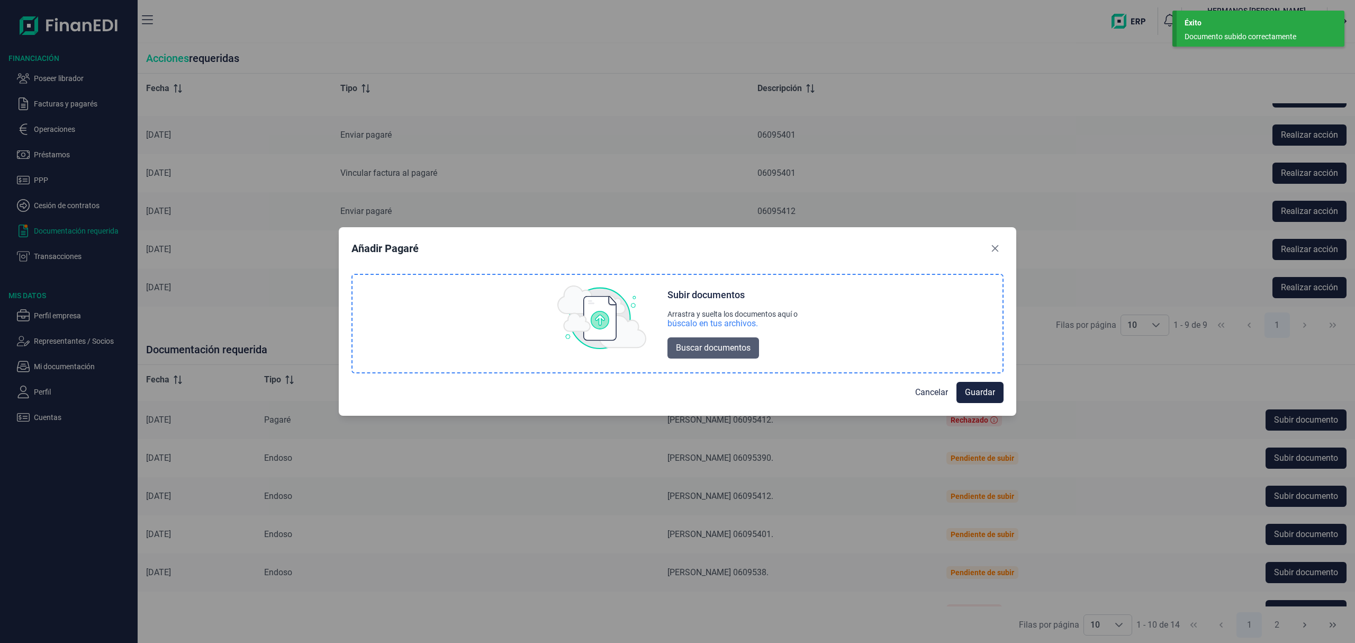
click at [705, 349] on span "Buscar documentos" at bounding box center [713, 347] width 75 height 13
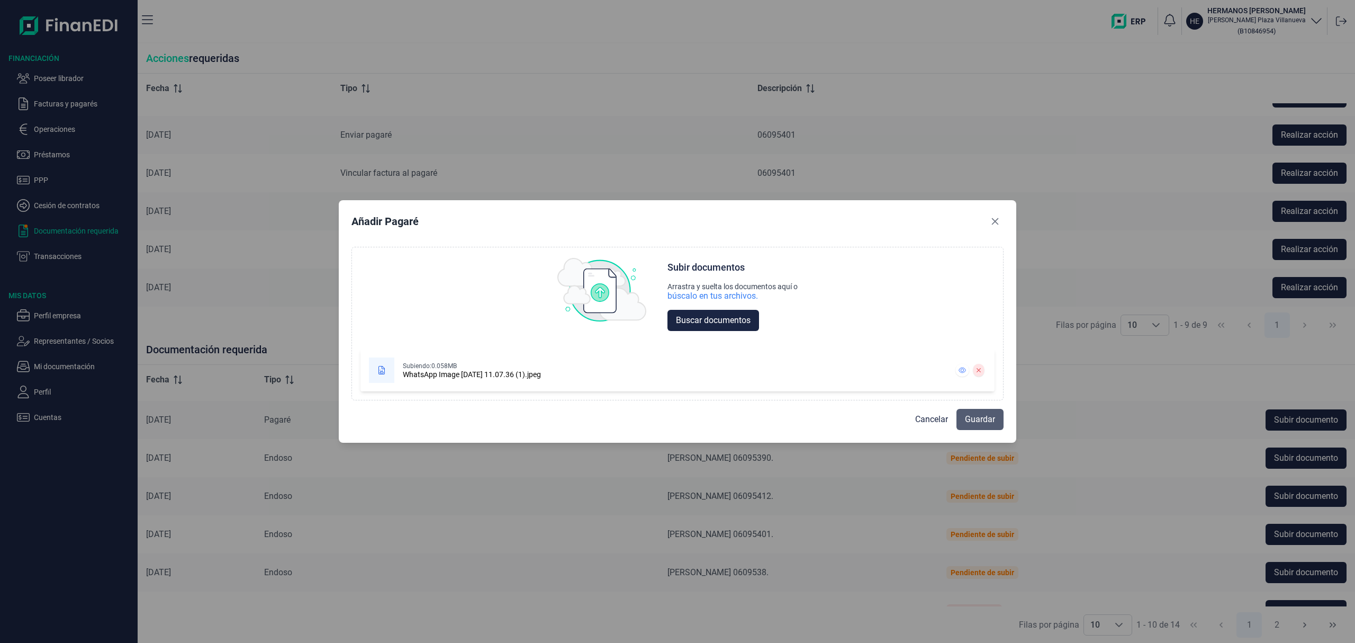
click at [968, 418] on span "Guardar" at bounding box center [980, 419] width 30 height 13
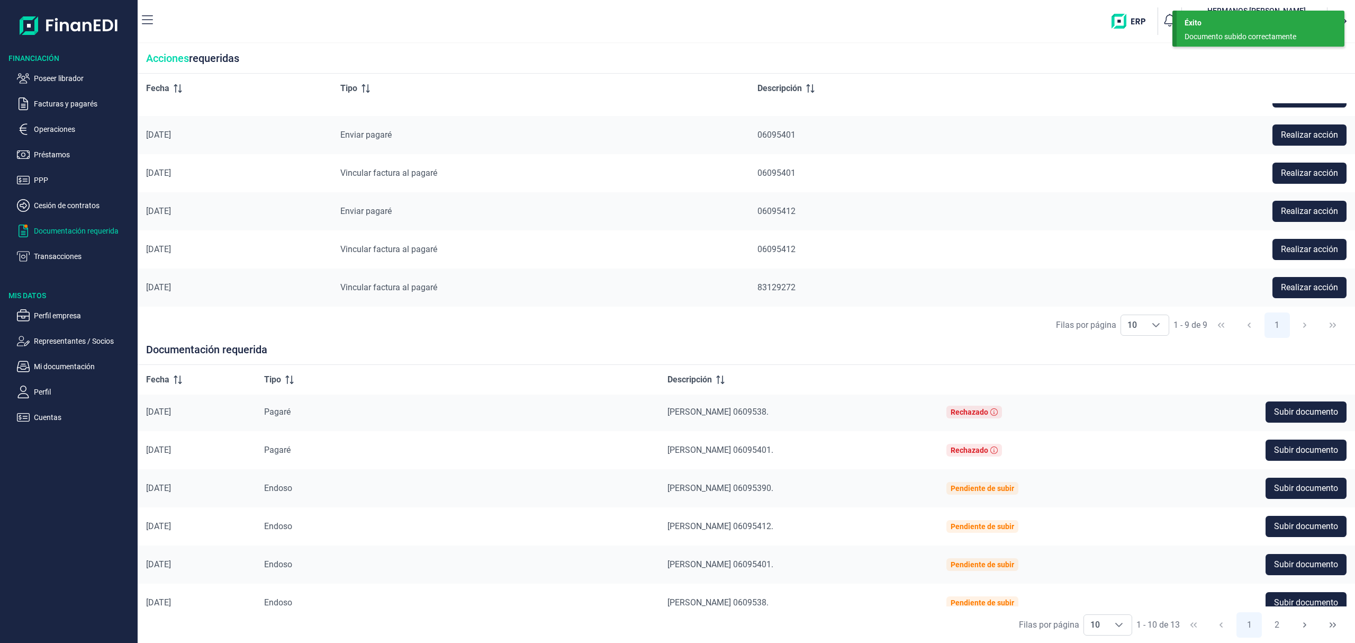
scroll to position [0, 0]
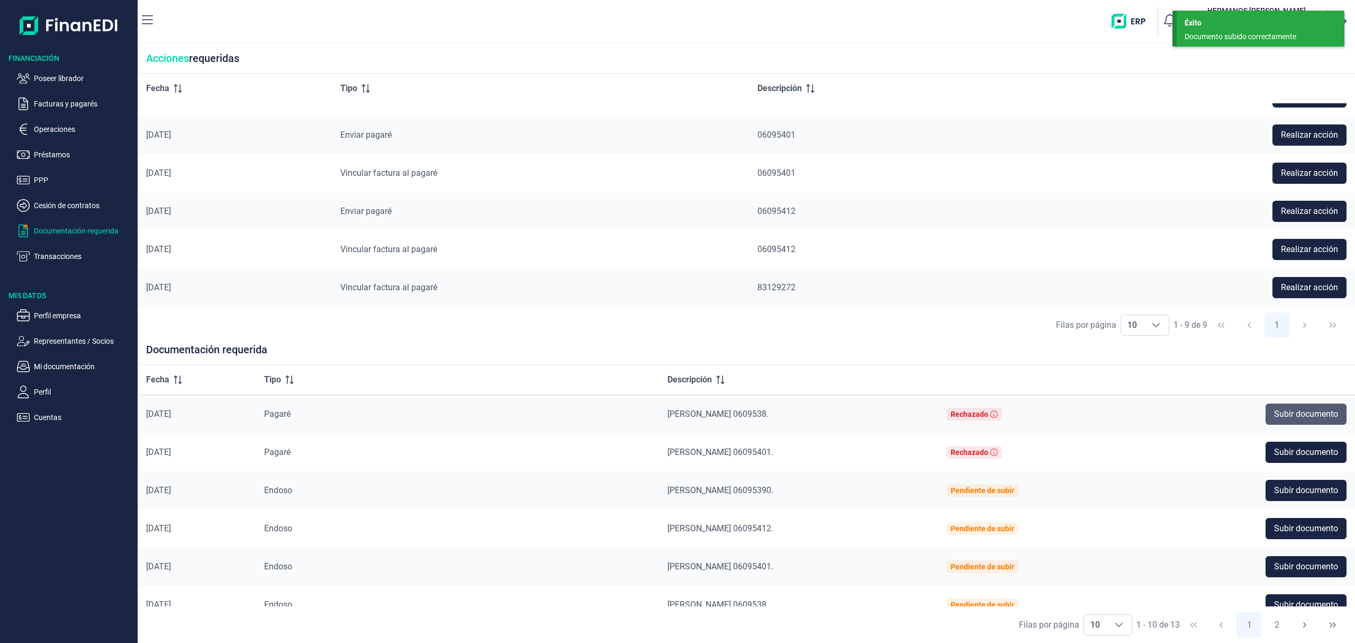
click at [1289, 408] on span "Subir documento" at bounding box center [1306, 414] width 64 height 13
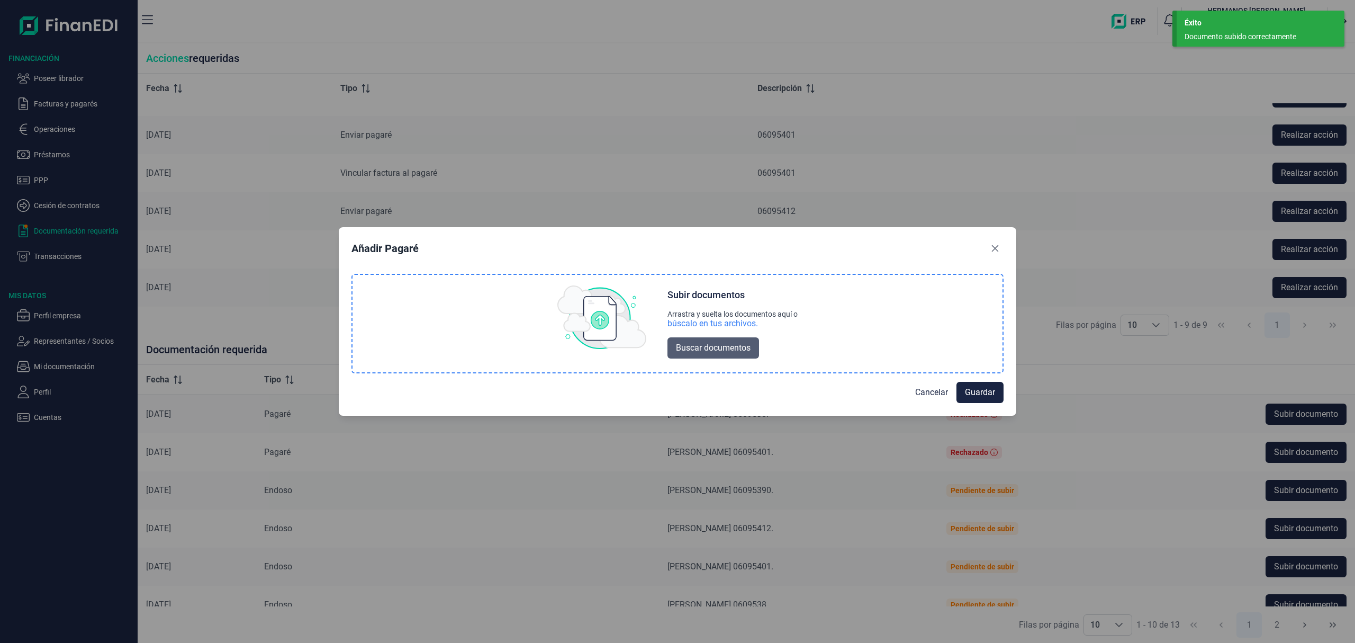
click at [708, 355] on button "Buscar documentos" at bounding box center [713, 347] width 92 height 21
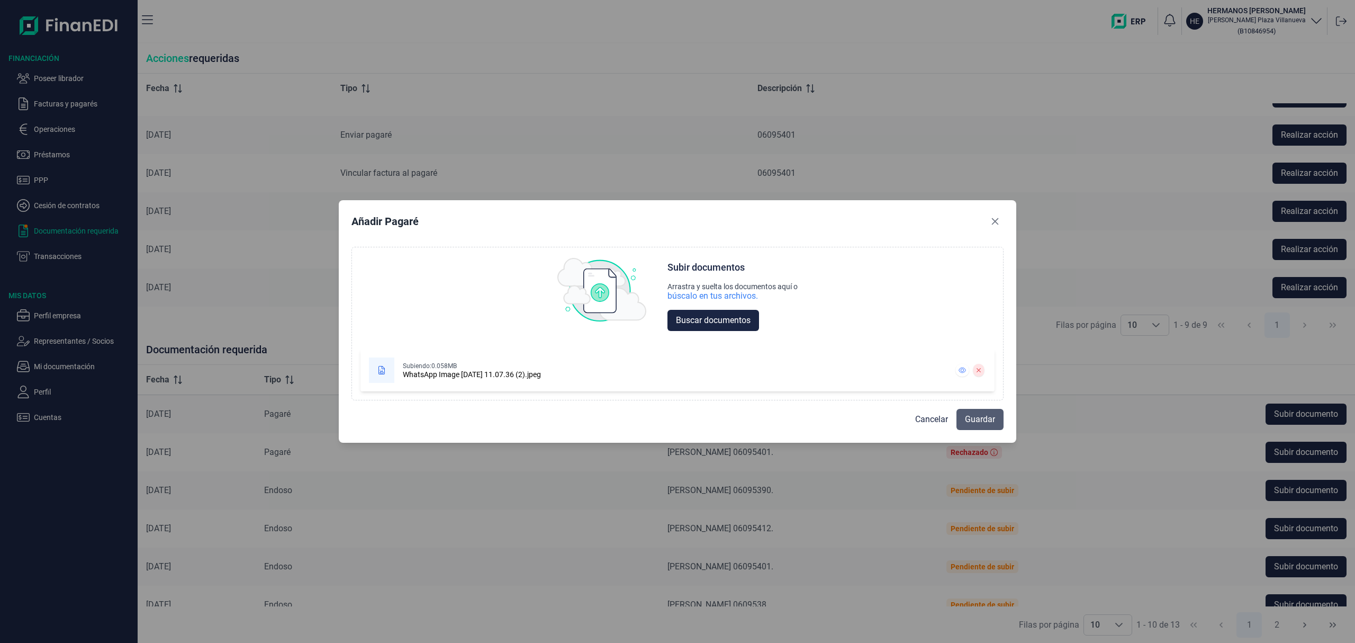
click at [975, 415] on span "Guardar" at bounding box center [980, 419] width 30 height 13
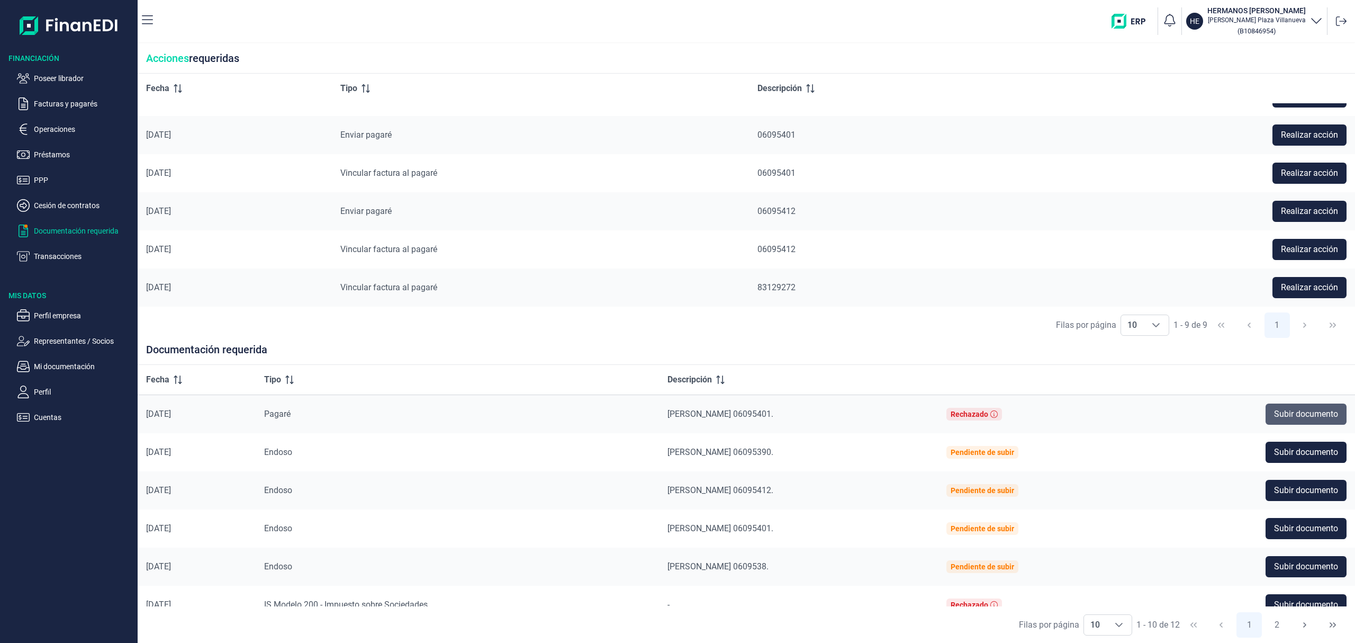
click at [1298, 413] on span "Subir documento" at bounding box center [1306, 414] width 64 height 13
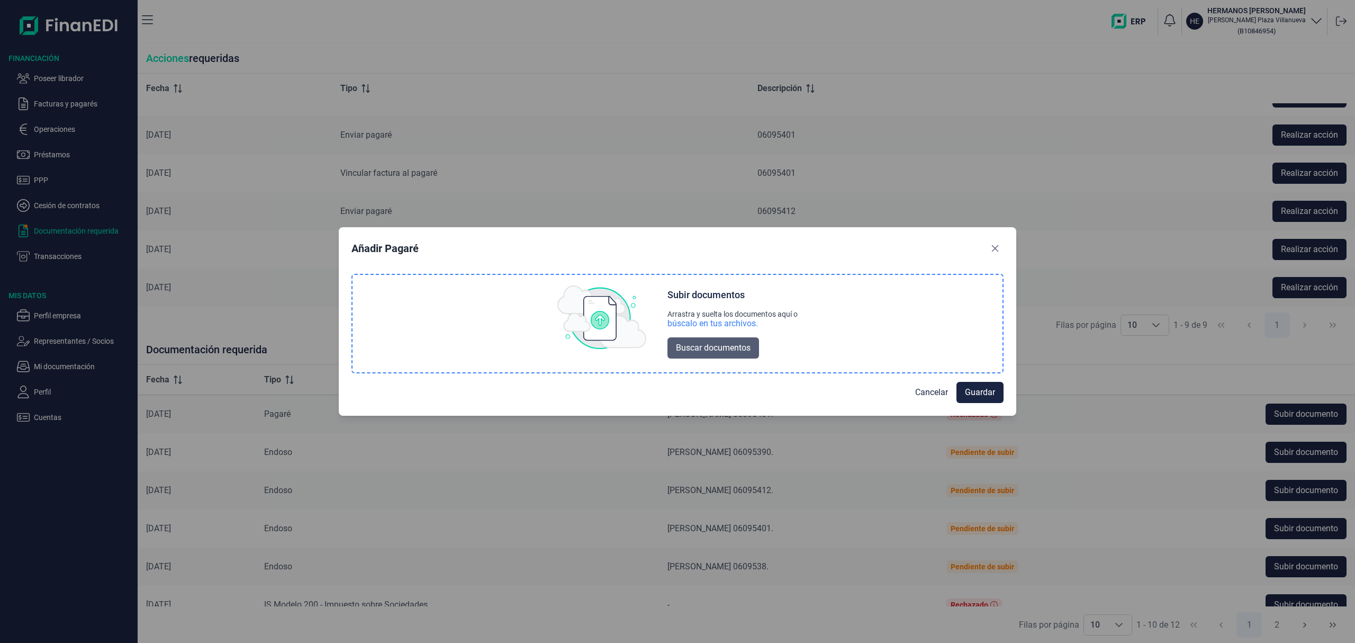
click at [730, 344] on span "Buscar documentos" at bounding box center [713, 347] width 75 height 13
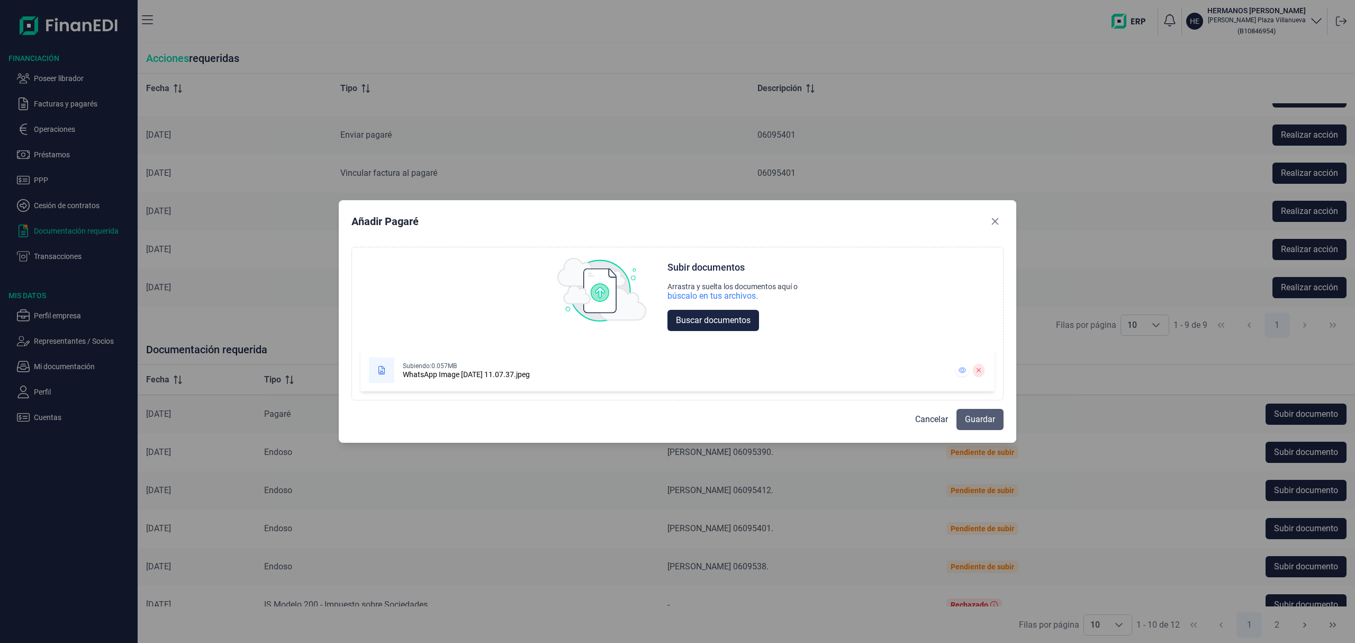
click at [978, 416] on span "Guardar" at bounding box center [980, 419] width 30 height 13
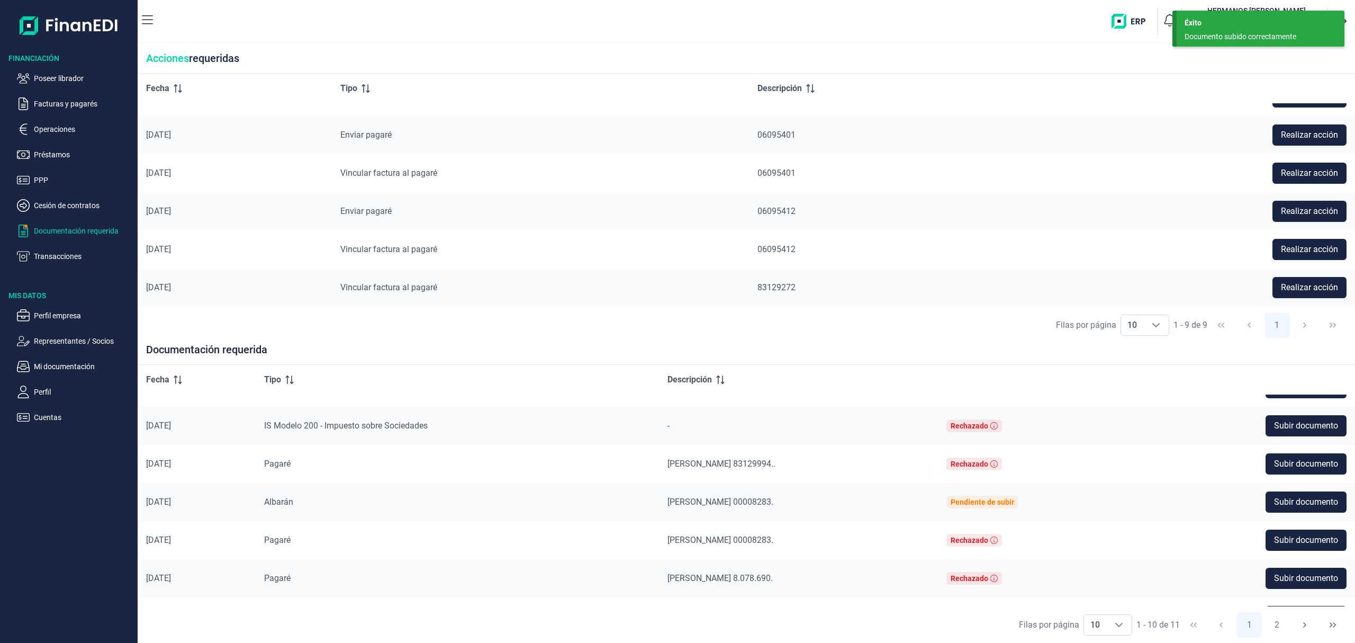
scroll to position [169, 0]
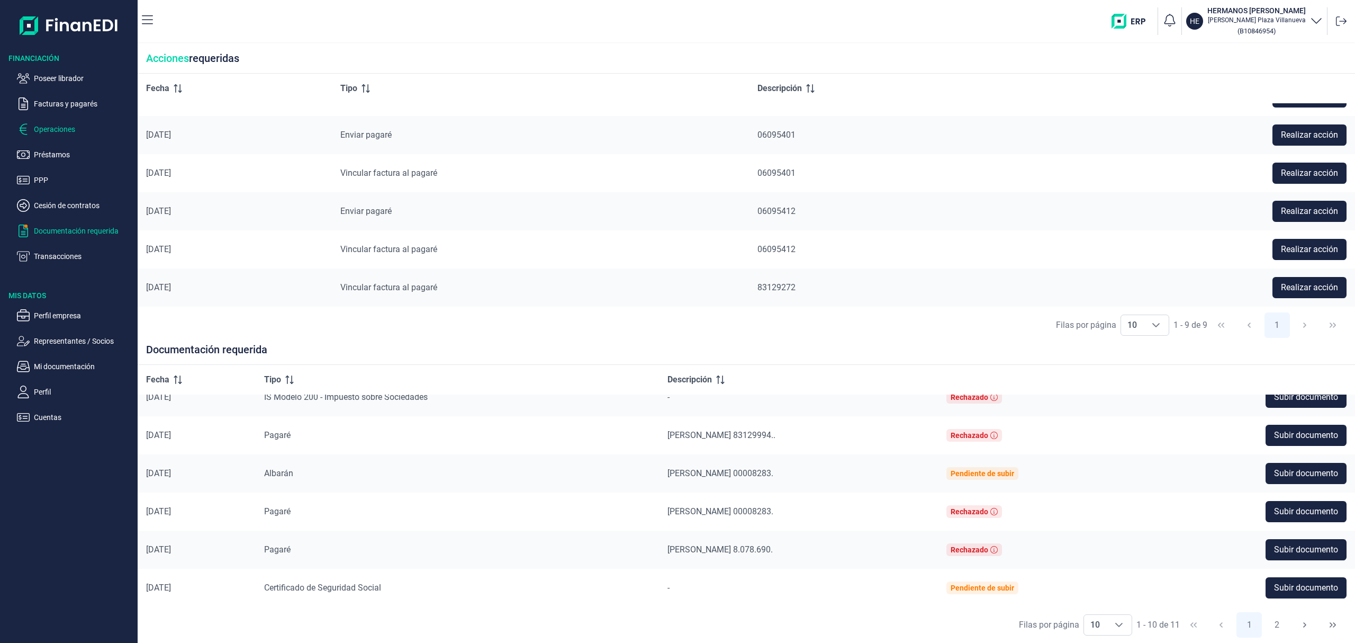
click at [48, 131] on p "Operaciones" at bounding box center [84, 129] width 100 height 13
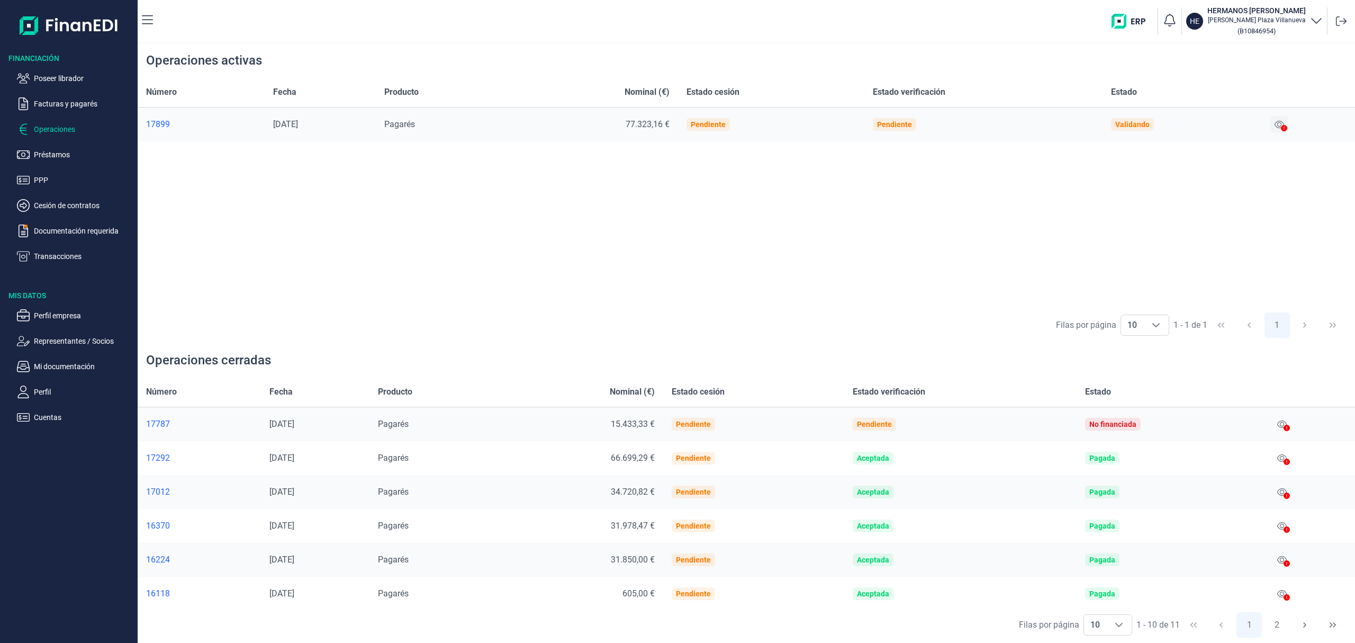
click at [1282, 127] on icon at bounding box center [1280, 124] width 10 height 8
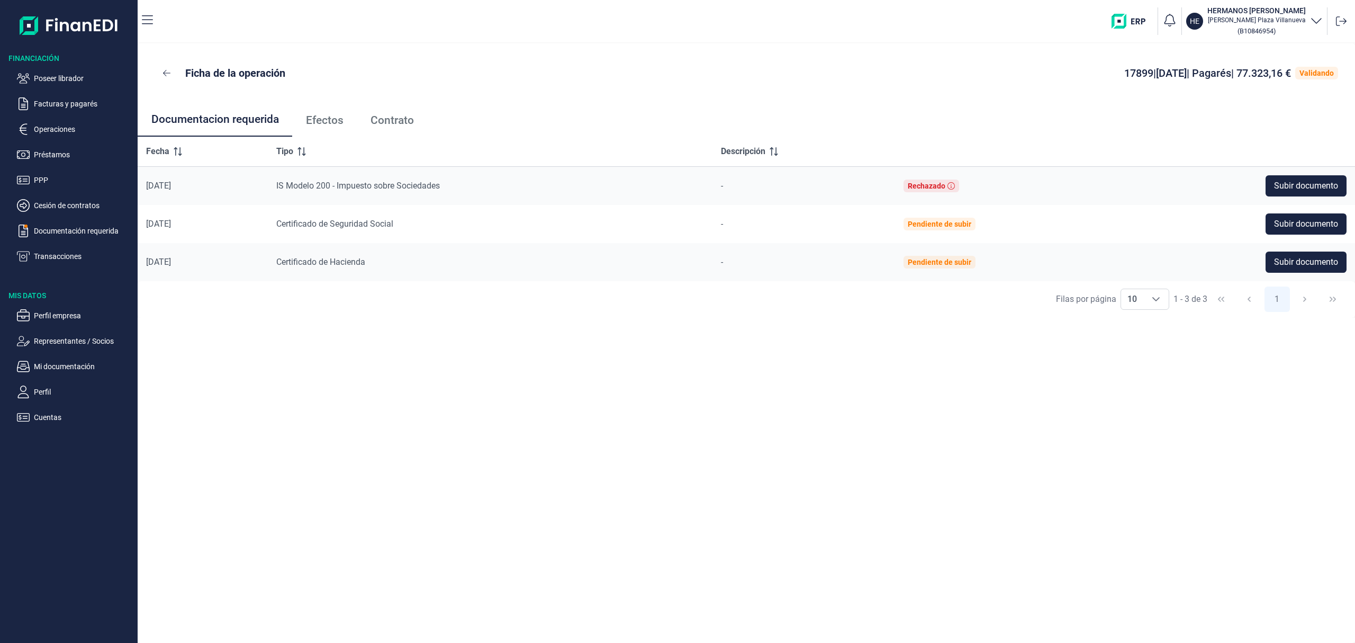
click at [321, 122] on span "Efectos" at bounding box center [325, 120] width 38 height 11
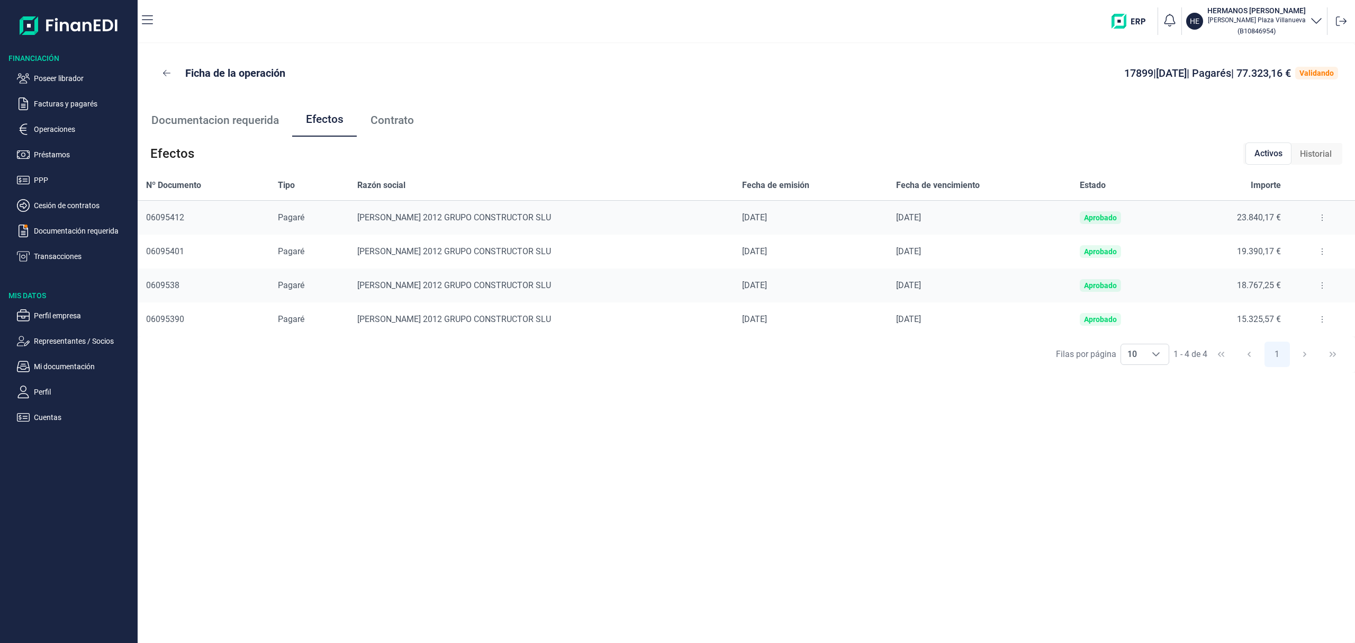
drag, startPoint x: 75, startPoint y: 79, endPoint x: 121, endPoint y: 111, distance: 55.6
click at [75, 79] on p "Poseer librador" at bounding box center [84, 78] width 100 height 13
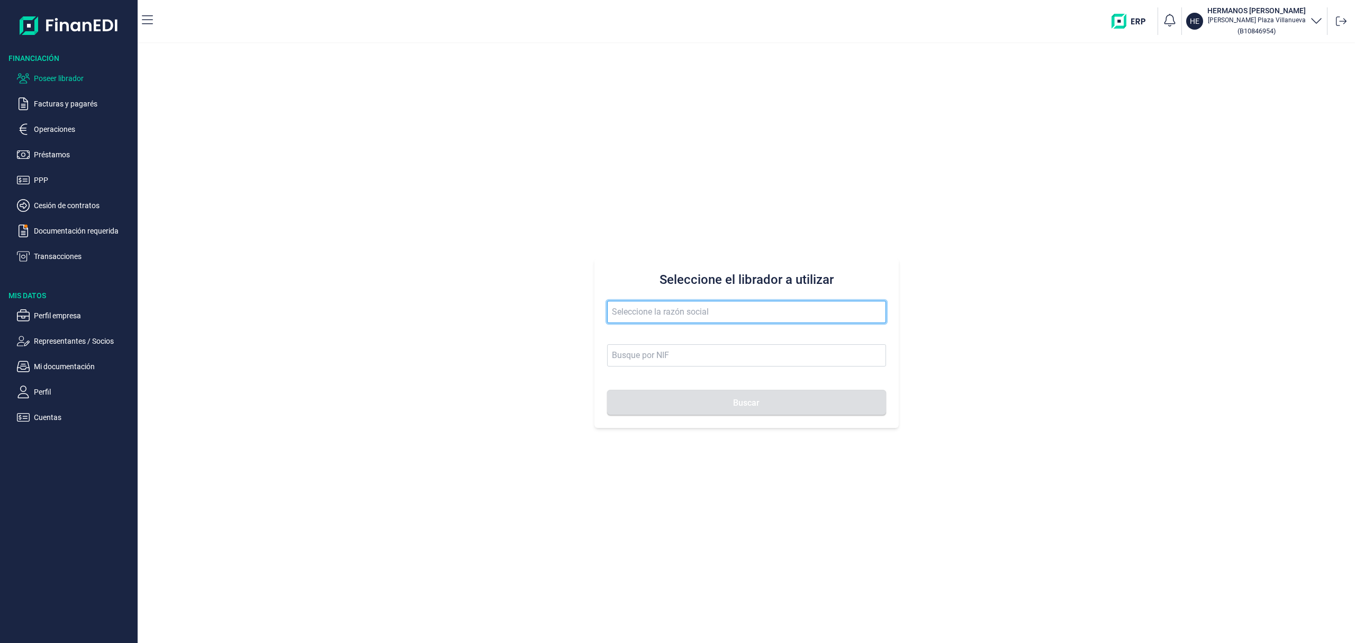
click at [663, 308] on input "text" at bounding box center [746, 312] width 279 height 22
click at [676, 336] on li "PRECISIONTEX SL" at bounding box center [746, 338] width 279 height 21
type input "PRECISIONTEX SL"
type input "B97183255"
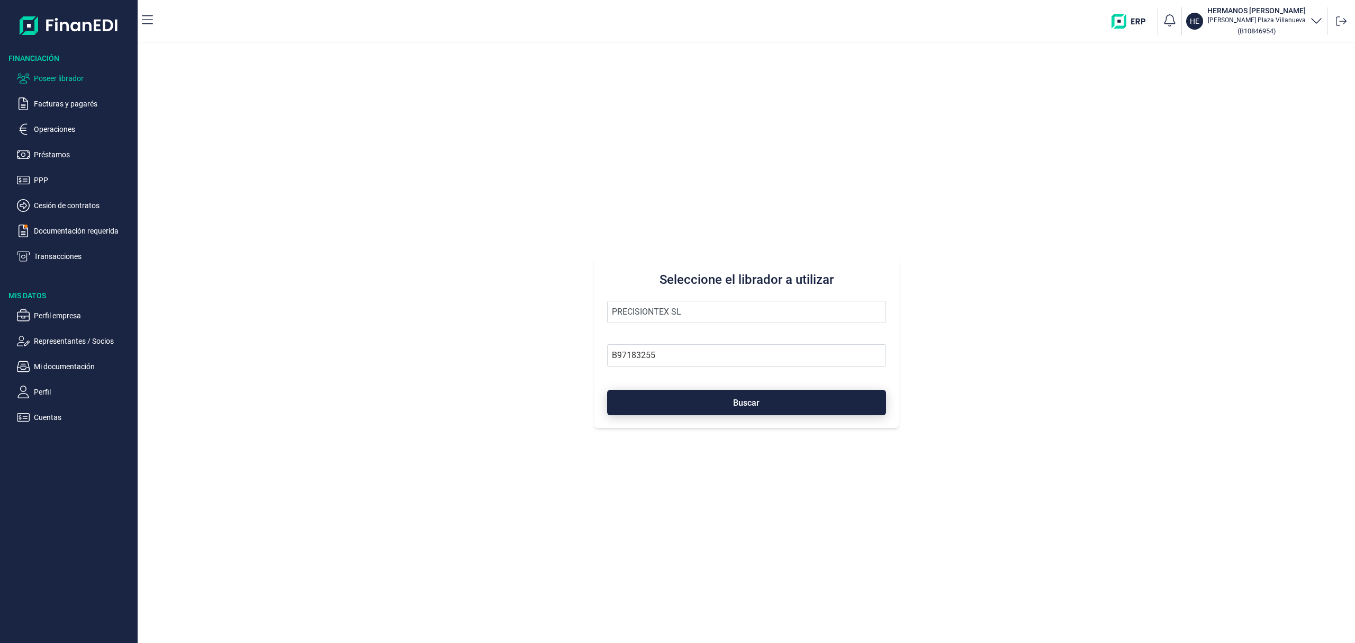
click at [695, 405] on button "Buscar" at bounding box center [746, 402] width 279 height 25
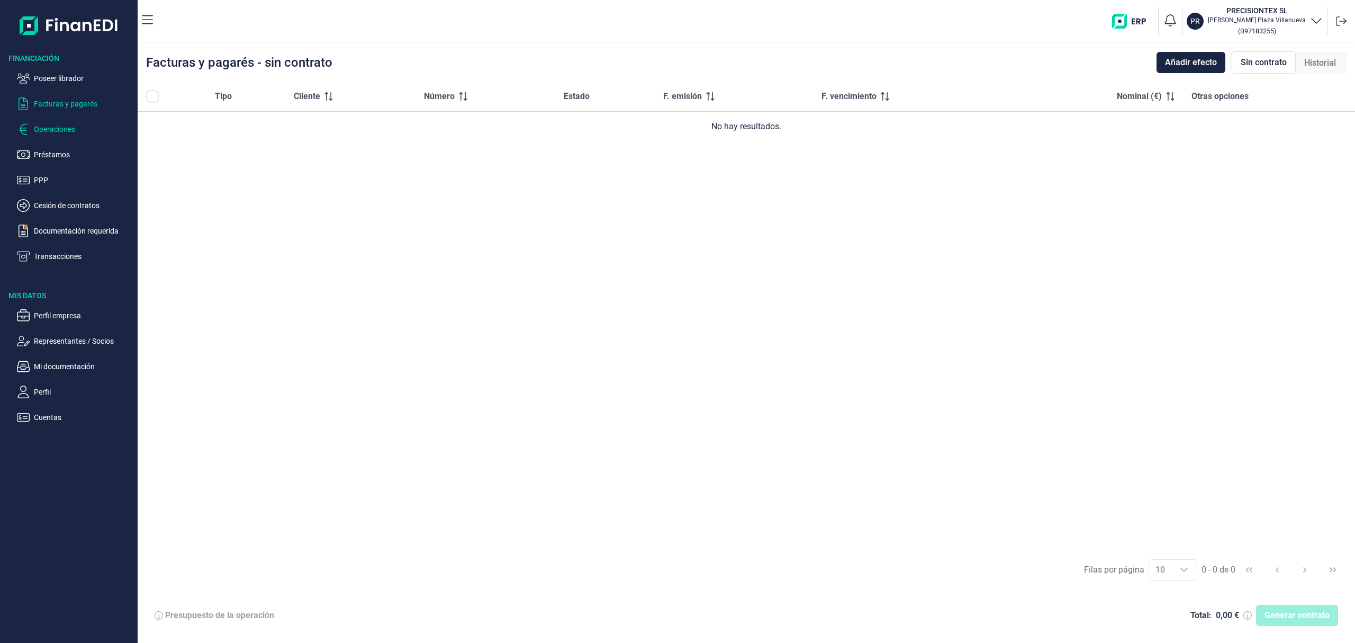
click at [65, 123] on p "Operaciones" at bounding box center [84, 129] width 100 height 13
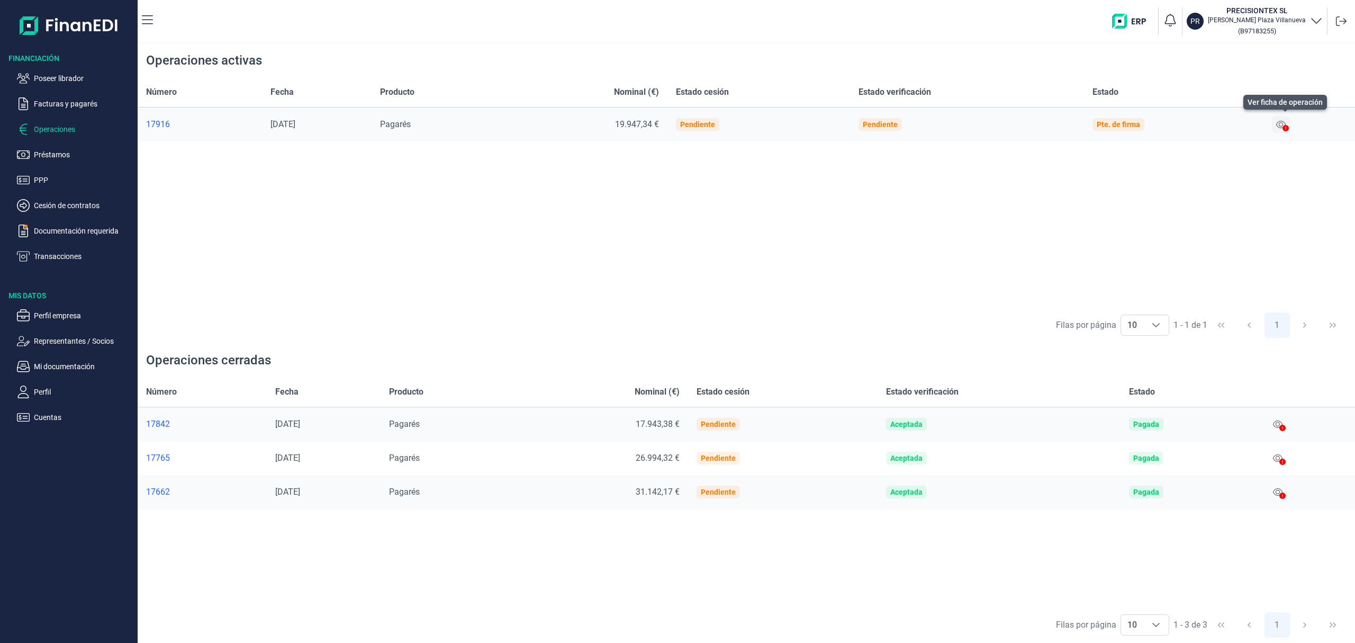
click at [1282, 123] on icon at bounding box center [1281, 124] width 10 height 8
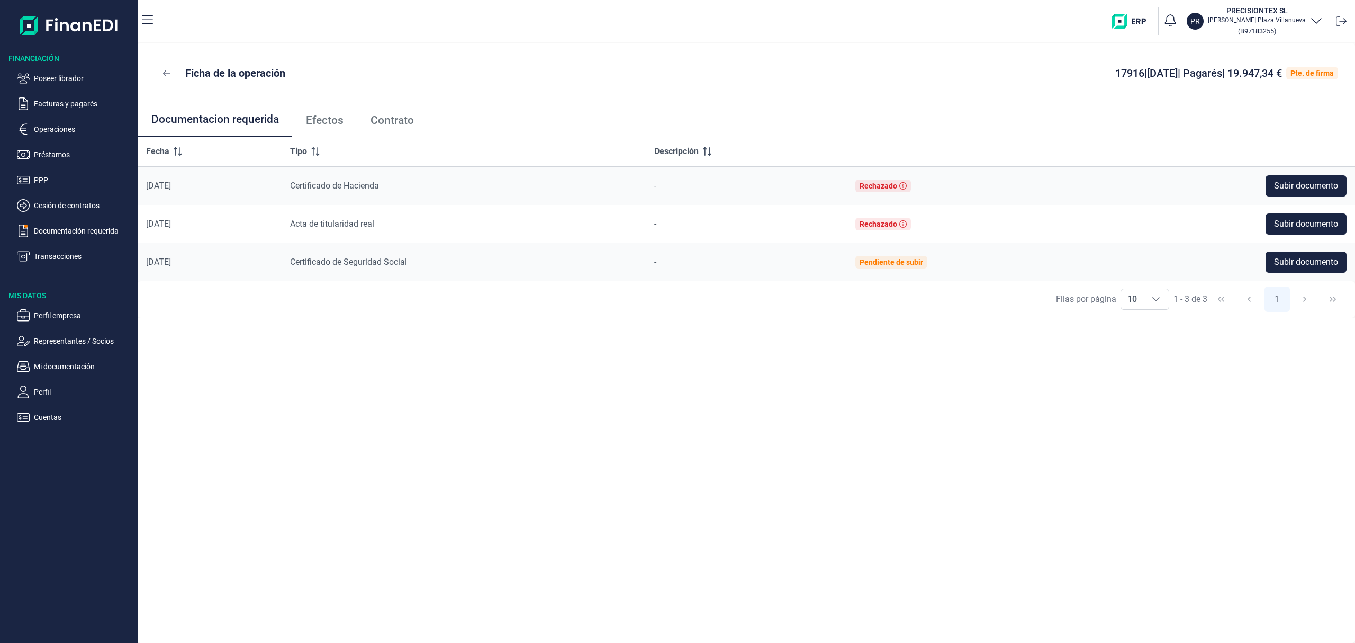
click at [323, 112] on link "Efectos" at bounding box center [324, 120] width 65 height 35
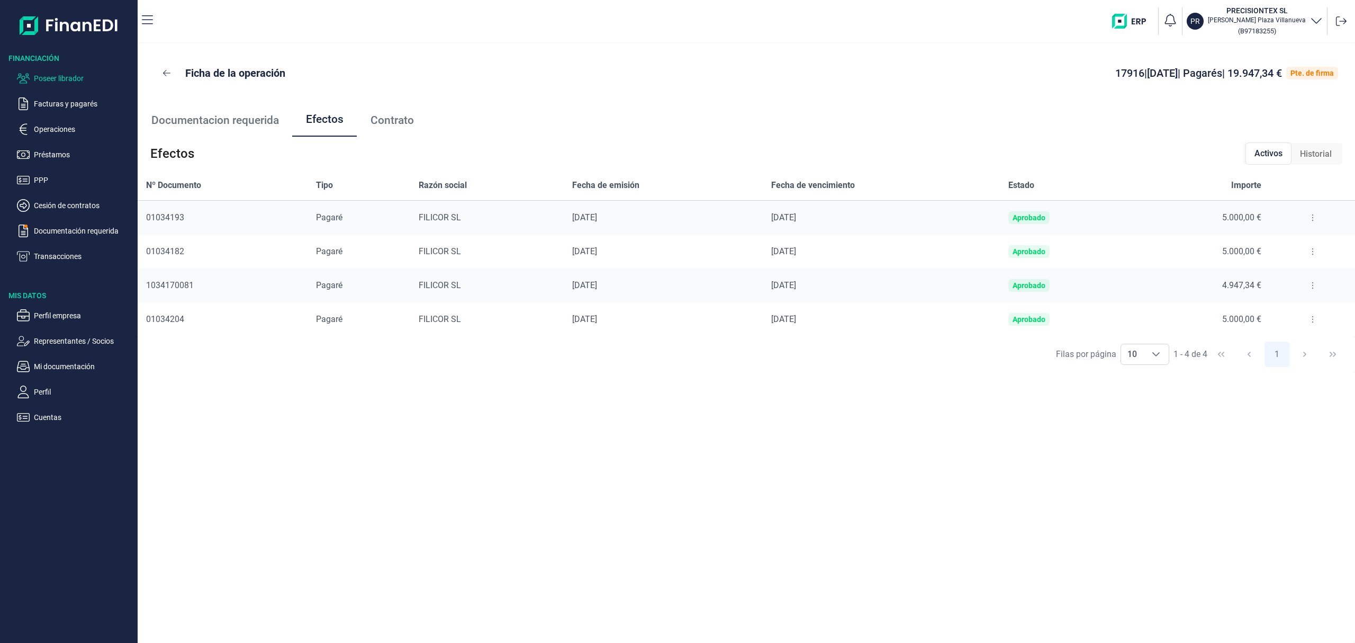
click at [64, 73] on p "Poseer librador" at bounding box center [84, 78] width 100 height 13
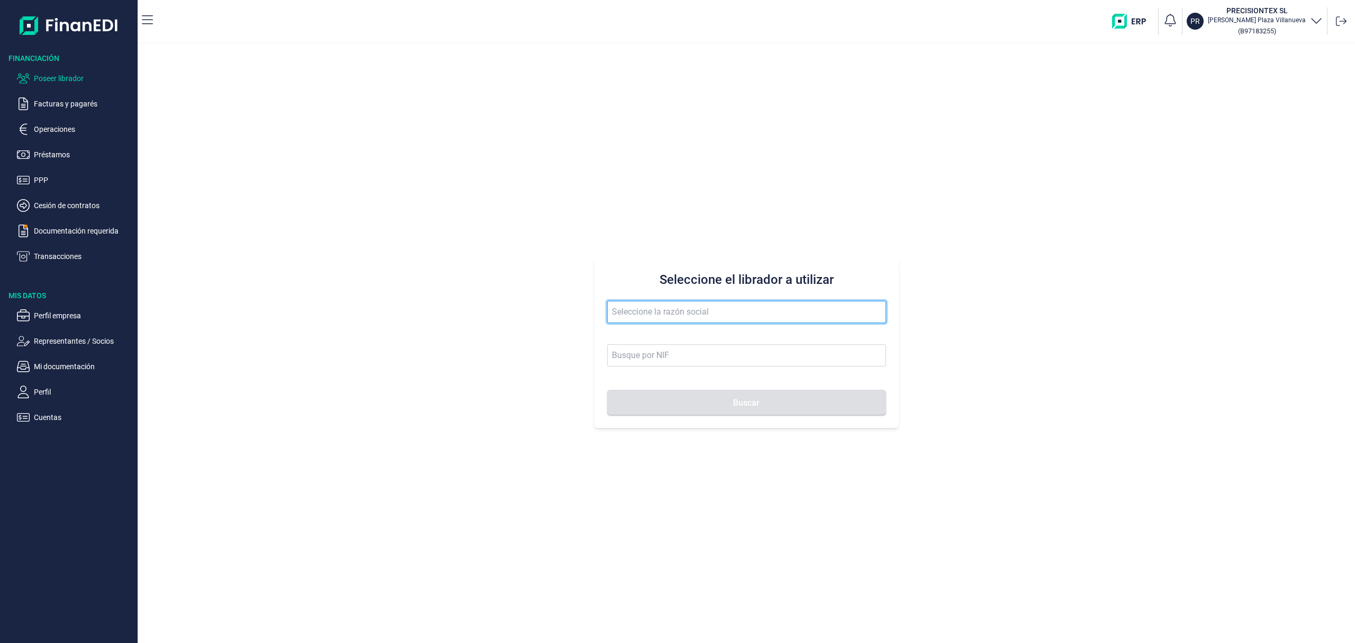
click at [685, 314] on input "text" at bounding box center [746, 312] width 279 height 22
click at [607, 390] on button "Buscar" at bounding box center [746, 402] width 279 height 25
drag, startPoint x: 667, startPoint y: 331, endPoint x: 681, endPoint y: 369, distance: 39.8
click at [667, 331] on li "TECNOSOLFRI SL" at bounding box center [746, 338] width 279 height 21
type input "TECNOSOLFRI SL"
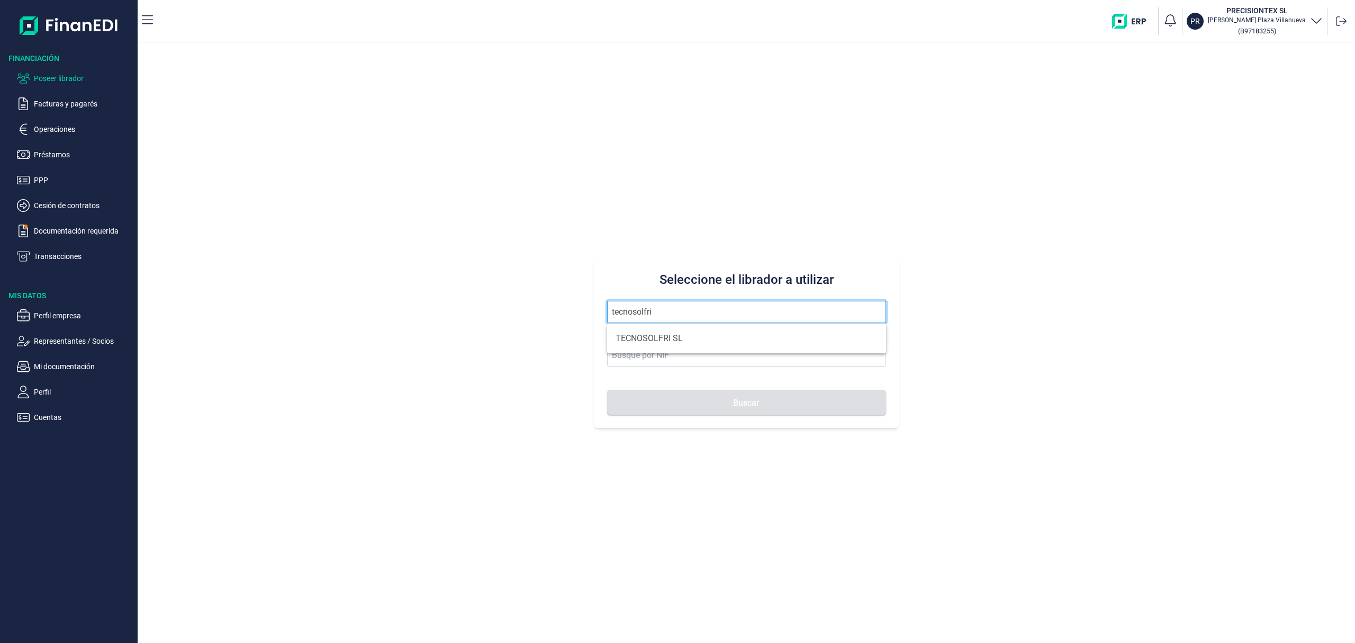
type input "B83326884"
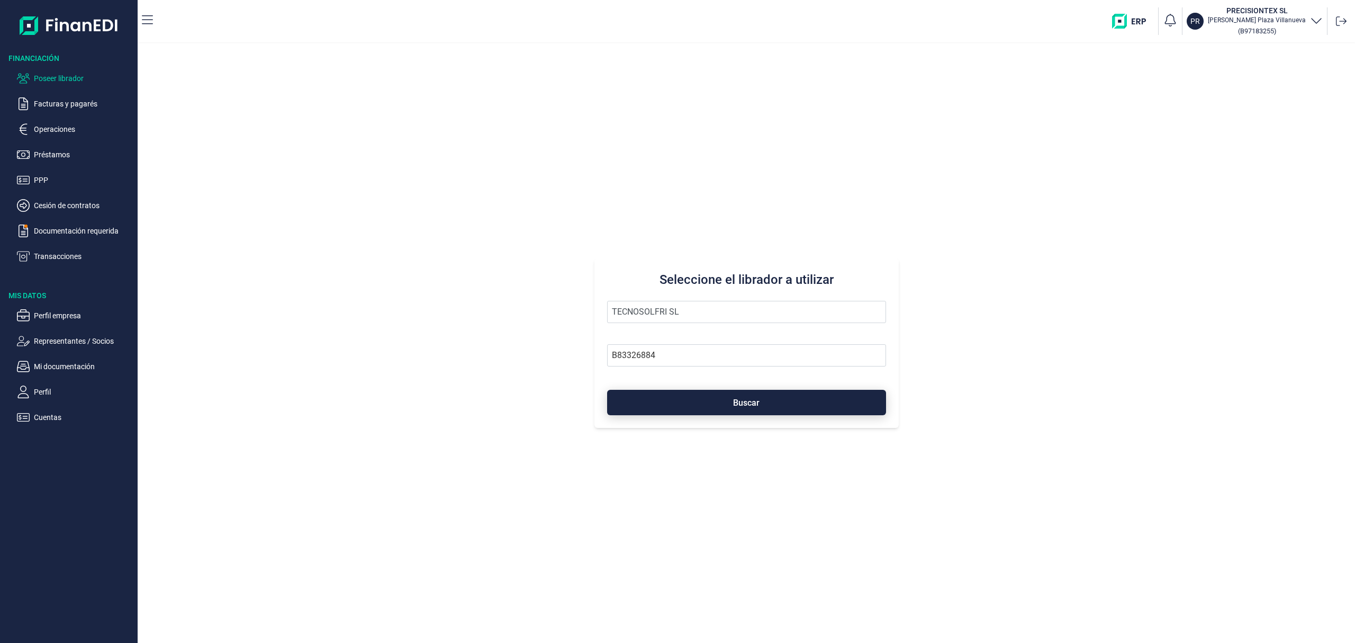
click at [690, 397] on button "Buscar" at bounding box center [746, 402] width 279 height 25
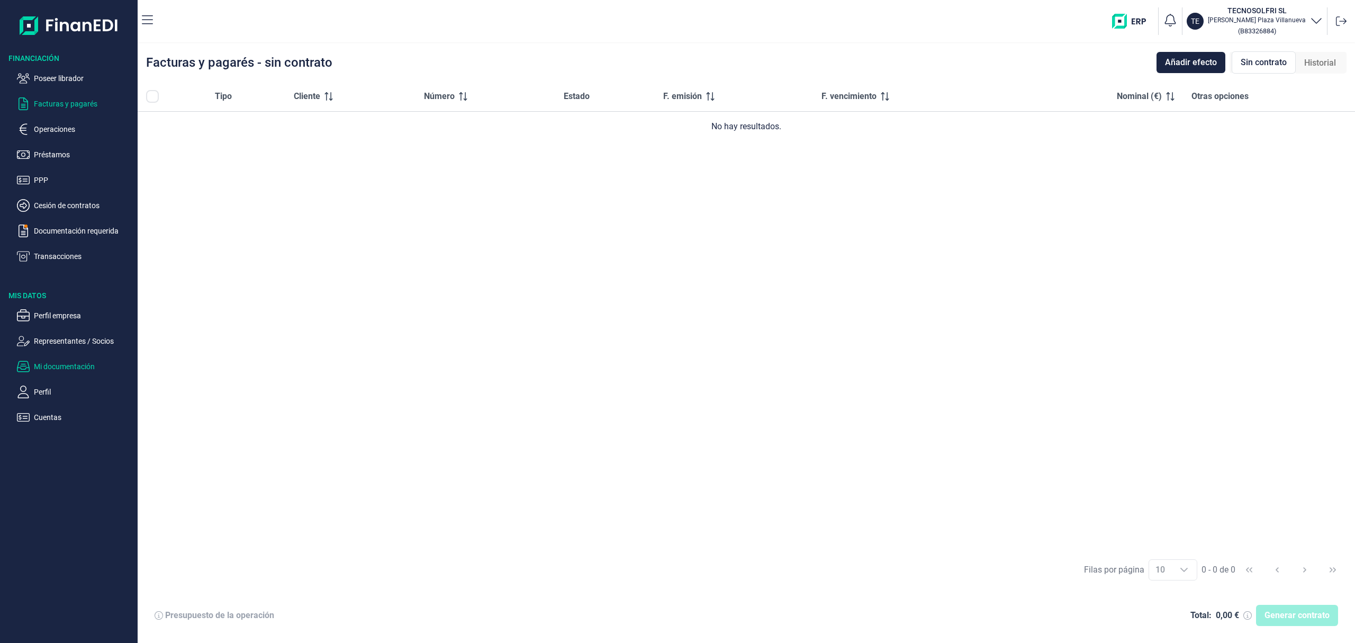
click at [96, 371] on p "Mi documentación" at bounding box center [84, 366] width 100 height 13
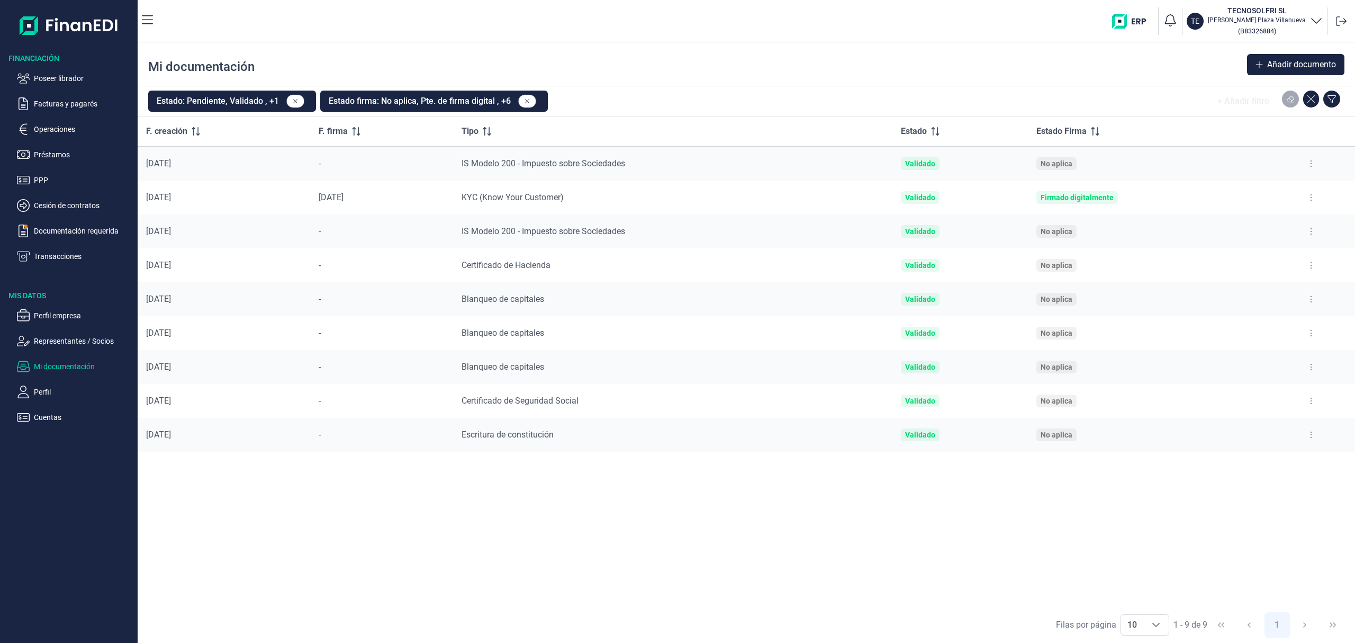
click at [1309, 166] on button at bounding box center [1311, 163] width 19 height 17
click at [1274, 65] on span "Añadir documento" at bounding box center [1301, 64] width 69 height 13
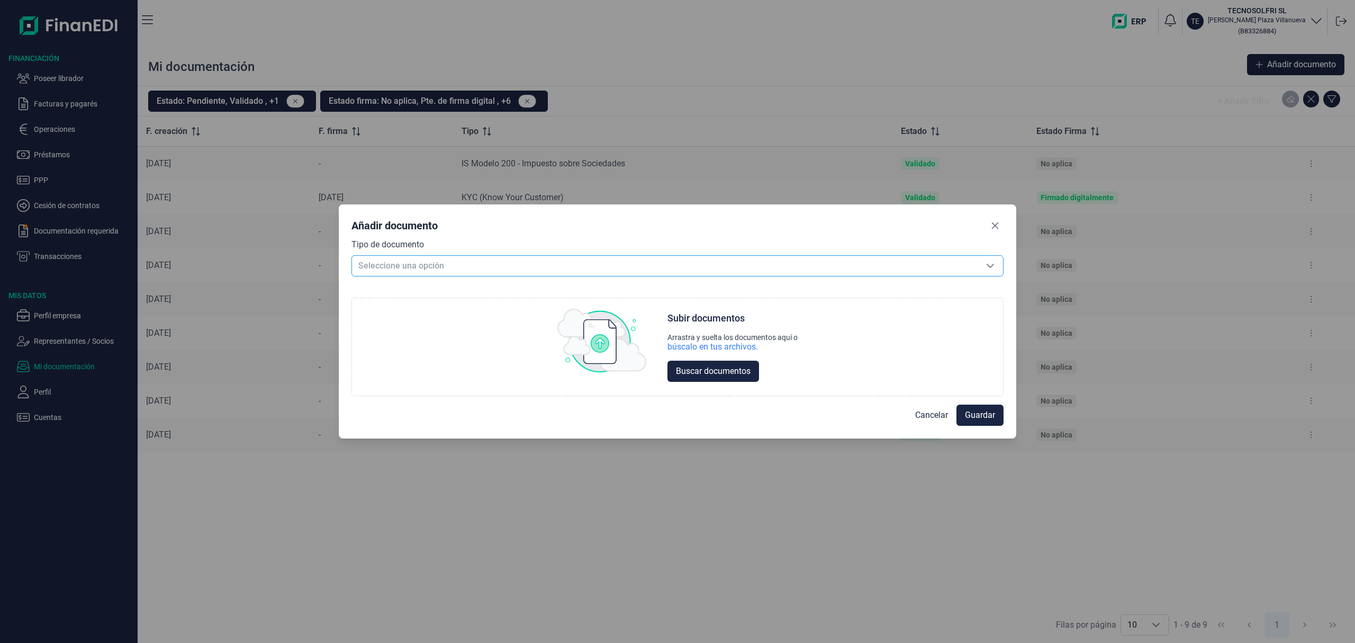
click at [365, 259] on span "Seleccione una opción" at bounding box center [665, 266] width 626 height 20
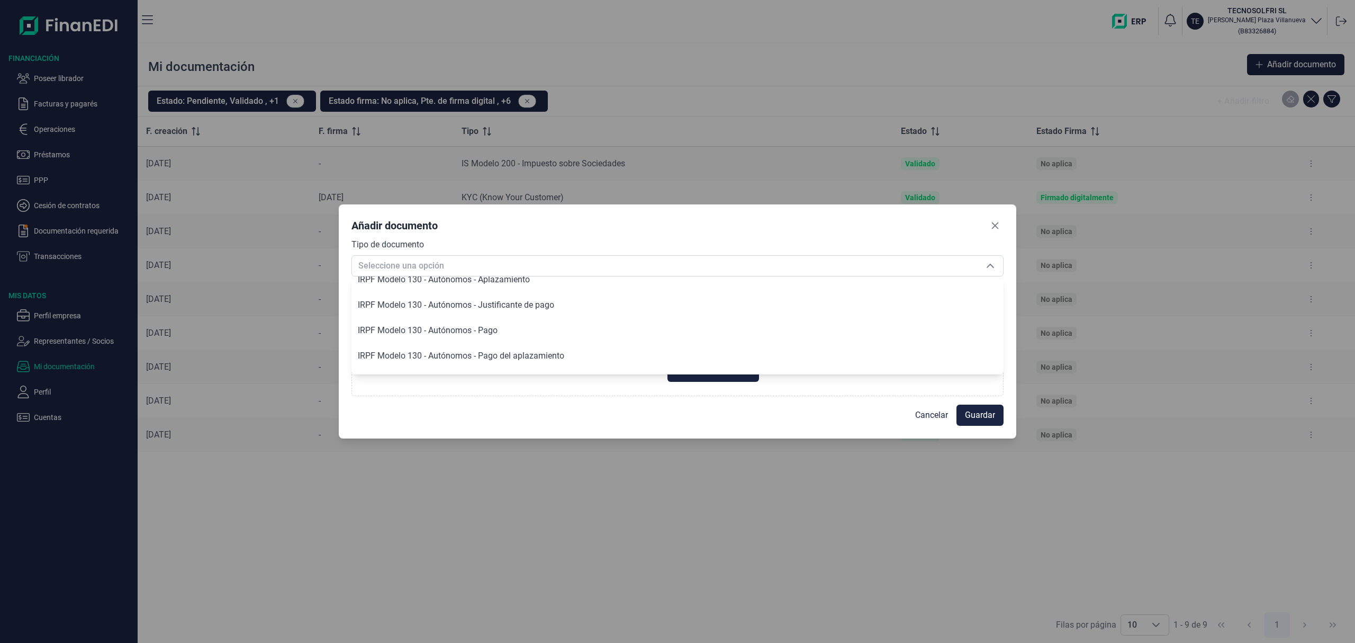
scroll to position [991, 0]
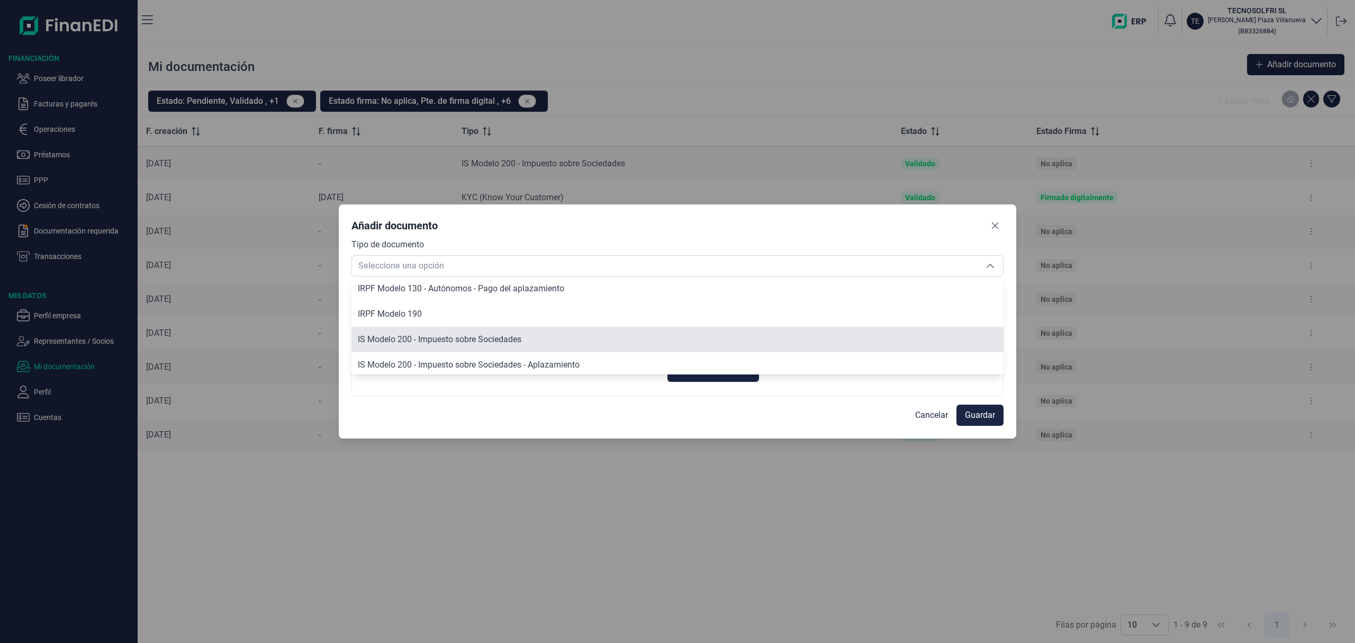
click at [444, 331] on li "IS Modelo 200 - Impuesto sobre Sociedades" at bounding box center [677, 339] width 652 height 25
type input "IS Modelo 200 - Impuesto sobre Sociedades"
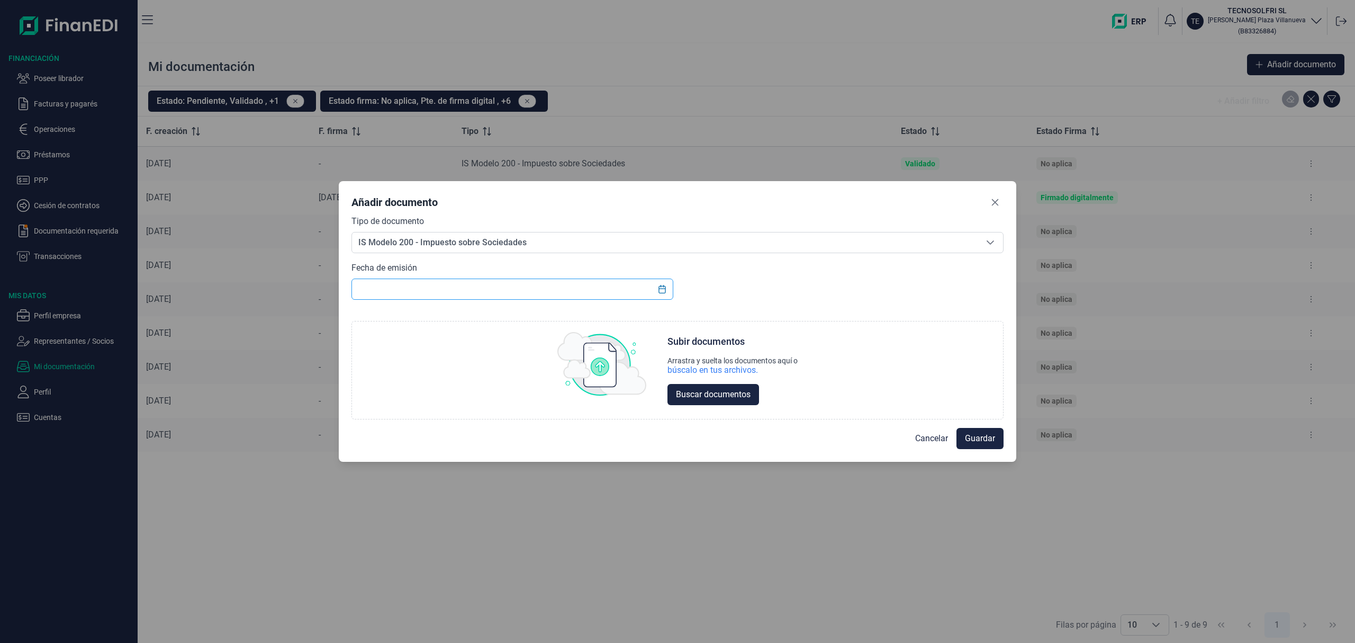
click at [432, 288] on input "text" at bounding box center [512, 288] width 322 height 21
type input "[DATE]"
click at [726, 392] on span "Buscar documentos" at bounding box center [713, 394] width 75 height 13
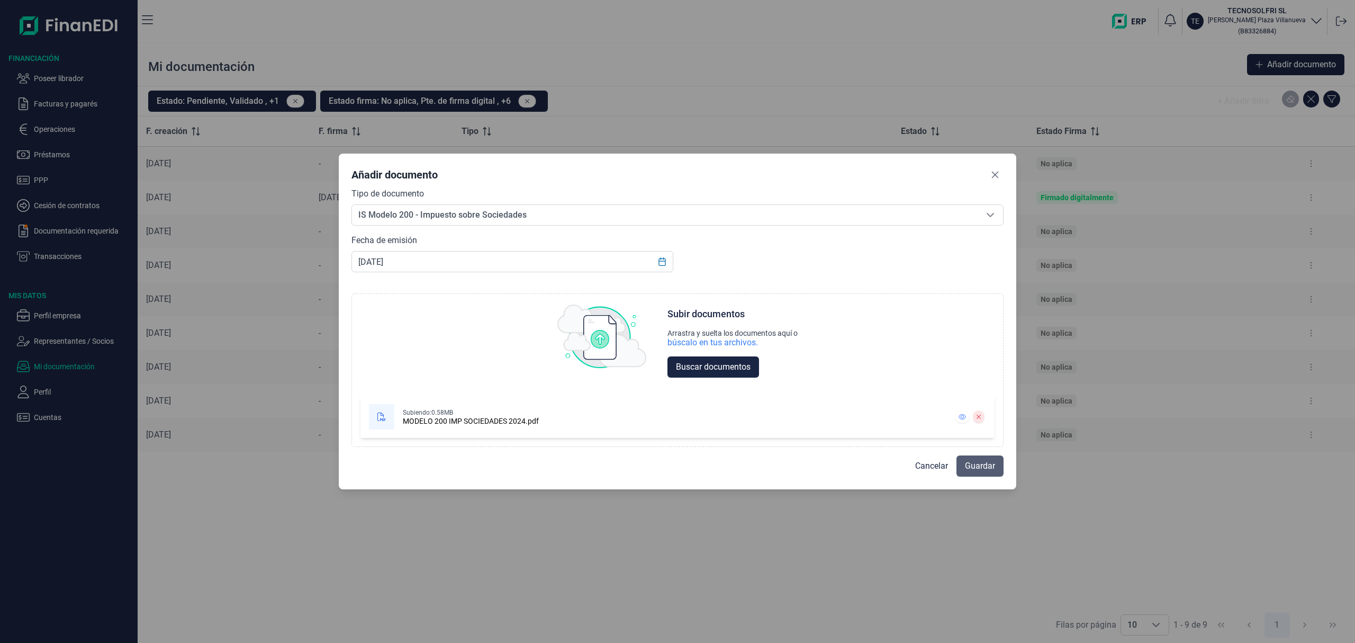
click at [975, 463] on span "Guardar" at bounding box center [980, 465] width 30 height 13
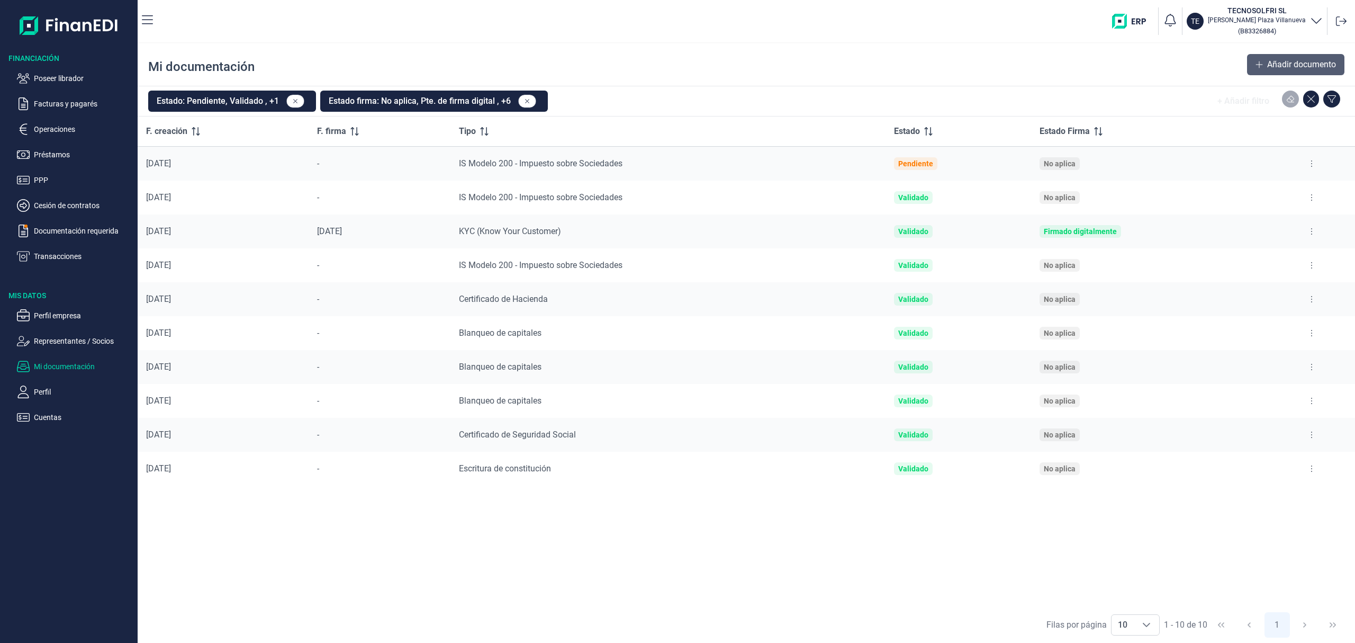
click at [1262, 66] on button "Añadir documento" at bounding box center [1295, 64] width 97 height 21
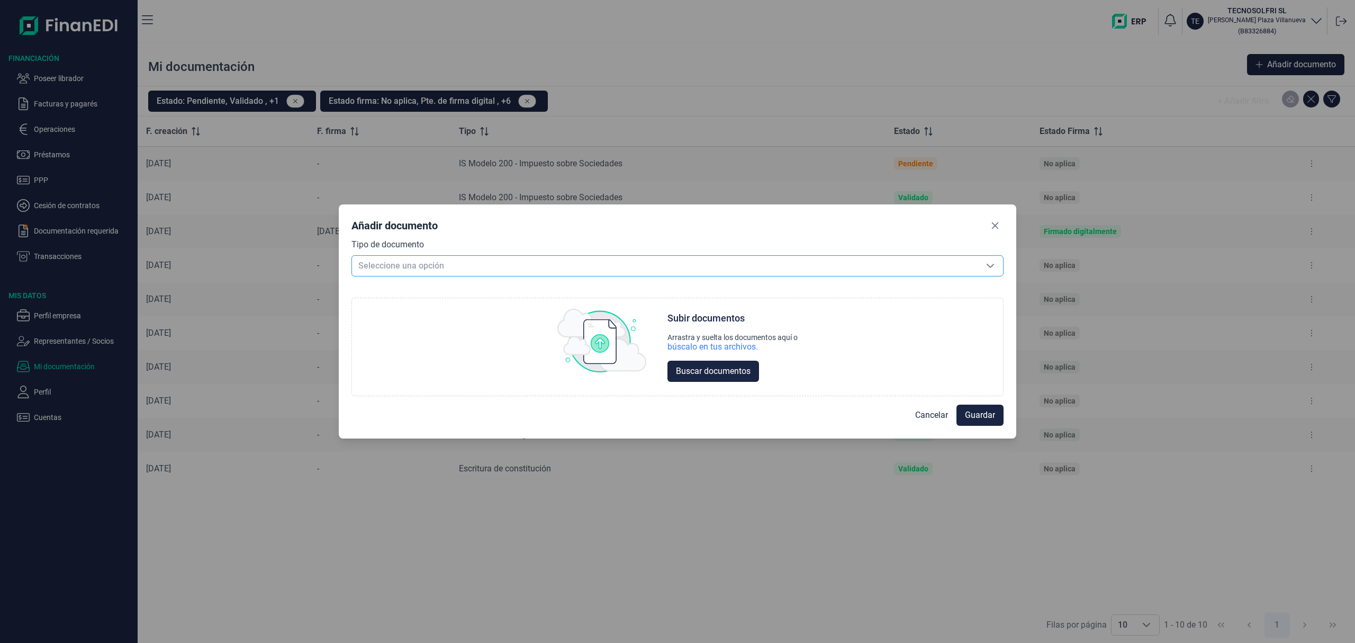
click at [375, 263] on span "Seleccione una opción" at bounding box center [665, 266] width 626 height 20
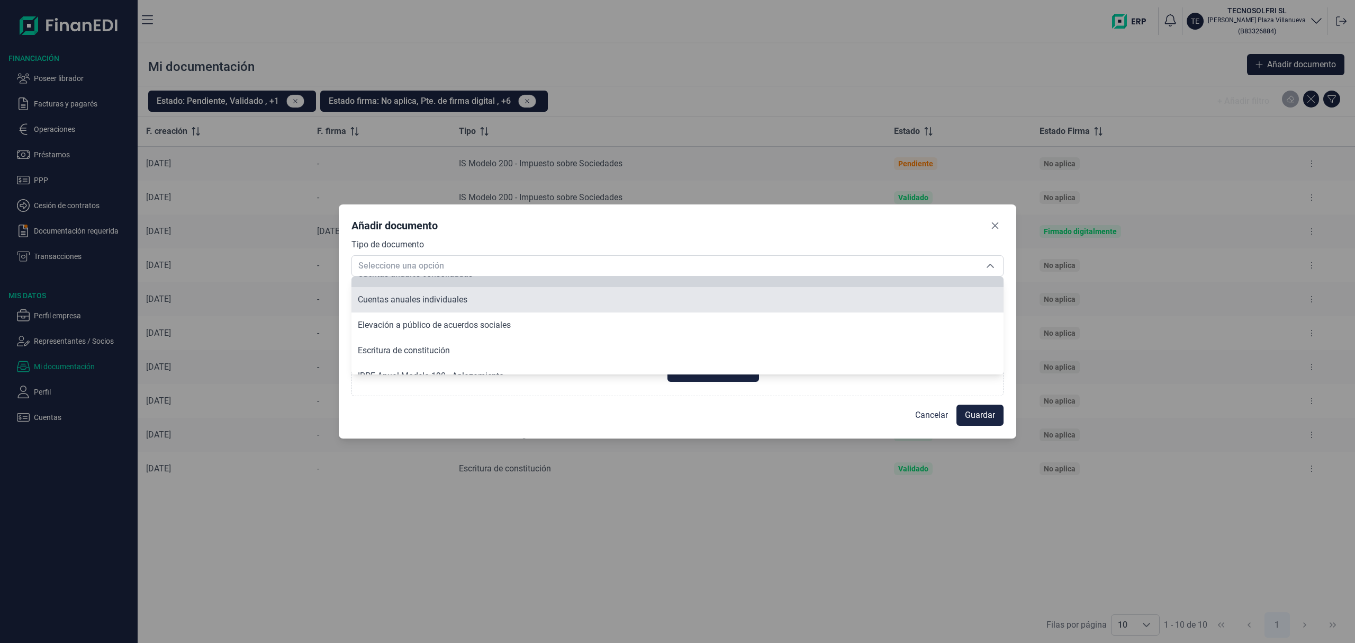
scroll to position [432, 0]
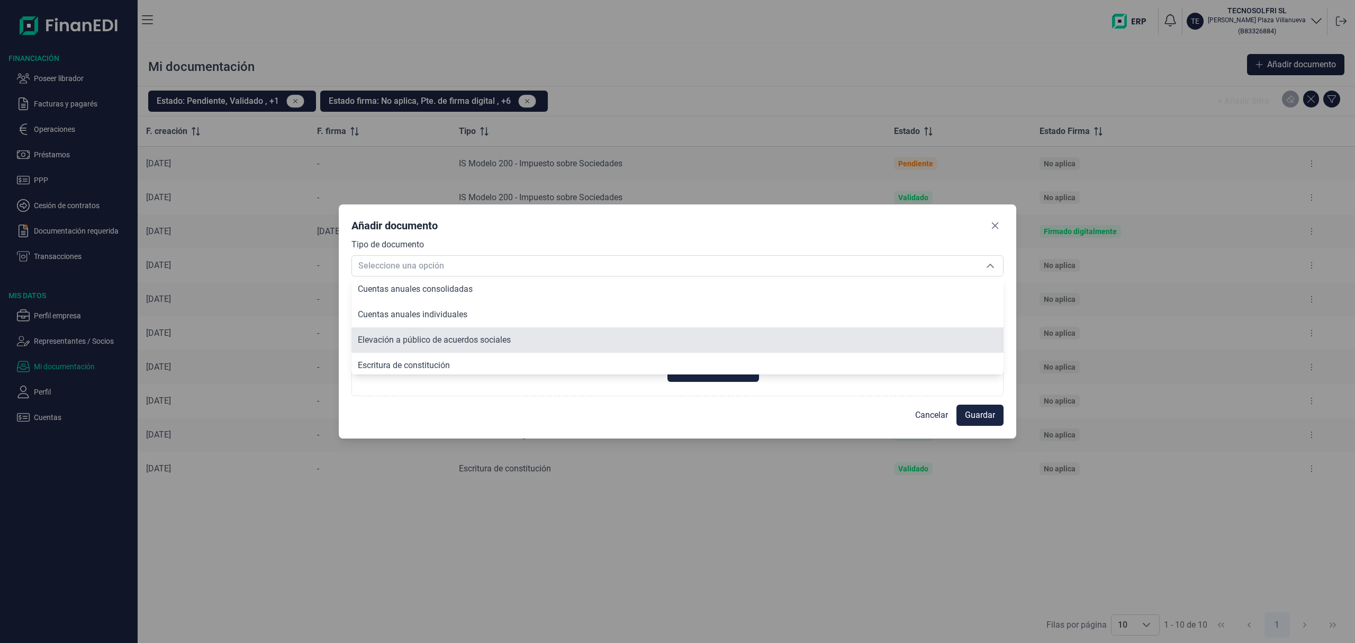
click at [443, 340] on span "Elevación a público de acuerdos sociales" at bounding box center [434, 340] width 153 height 10
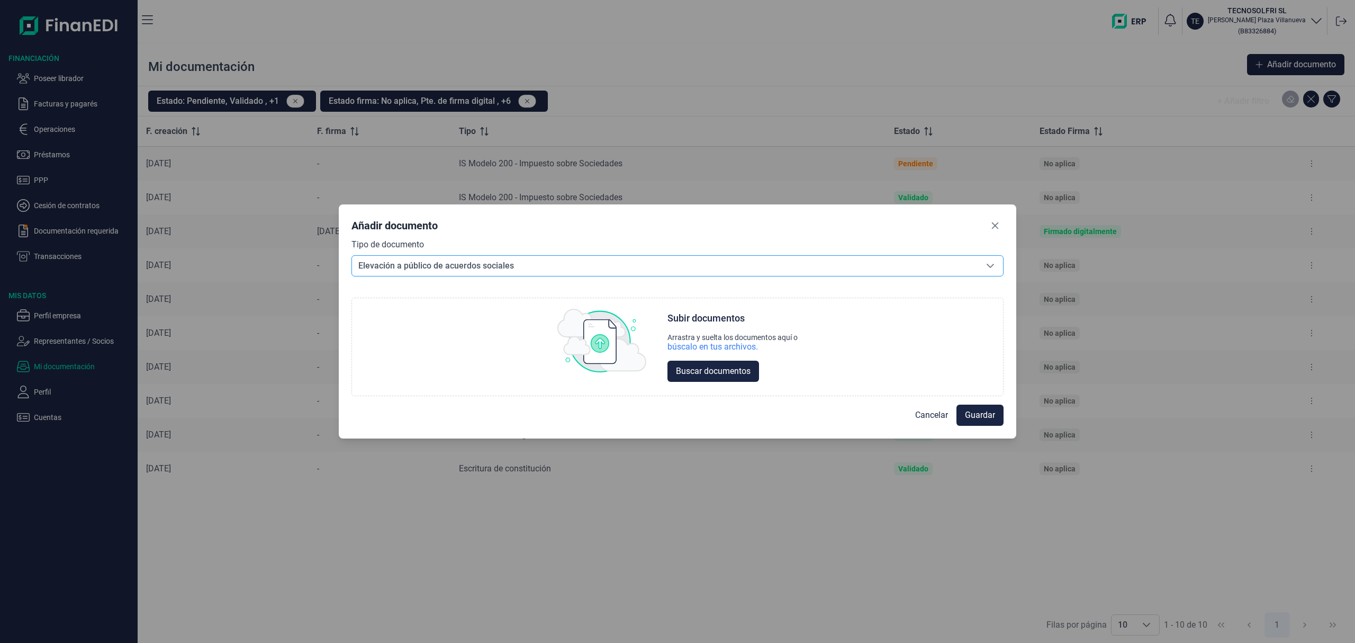
click at [526, 268] on span "Elevación a público de acuerdos sociales" at bounding box center [665, 266] width 626 height 20
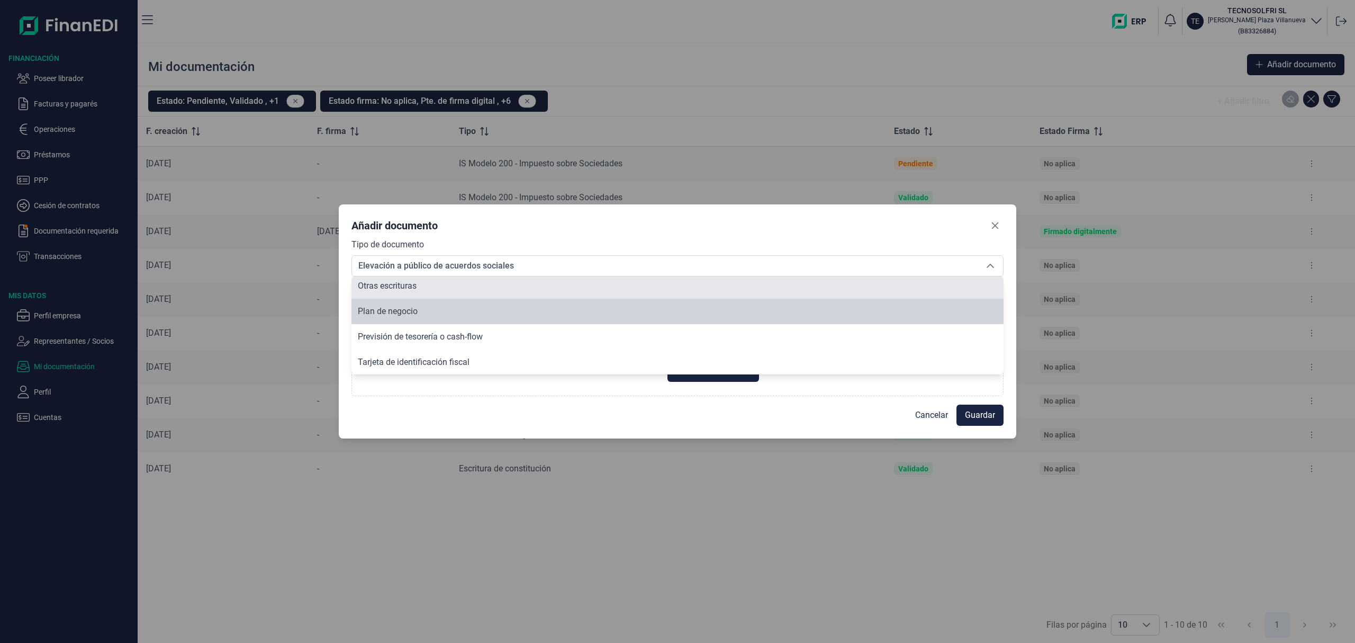
scroll to position [1499, 0]
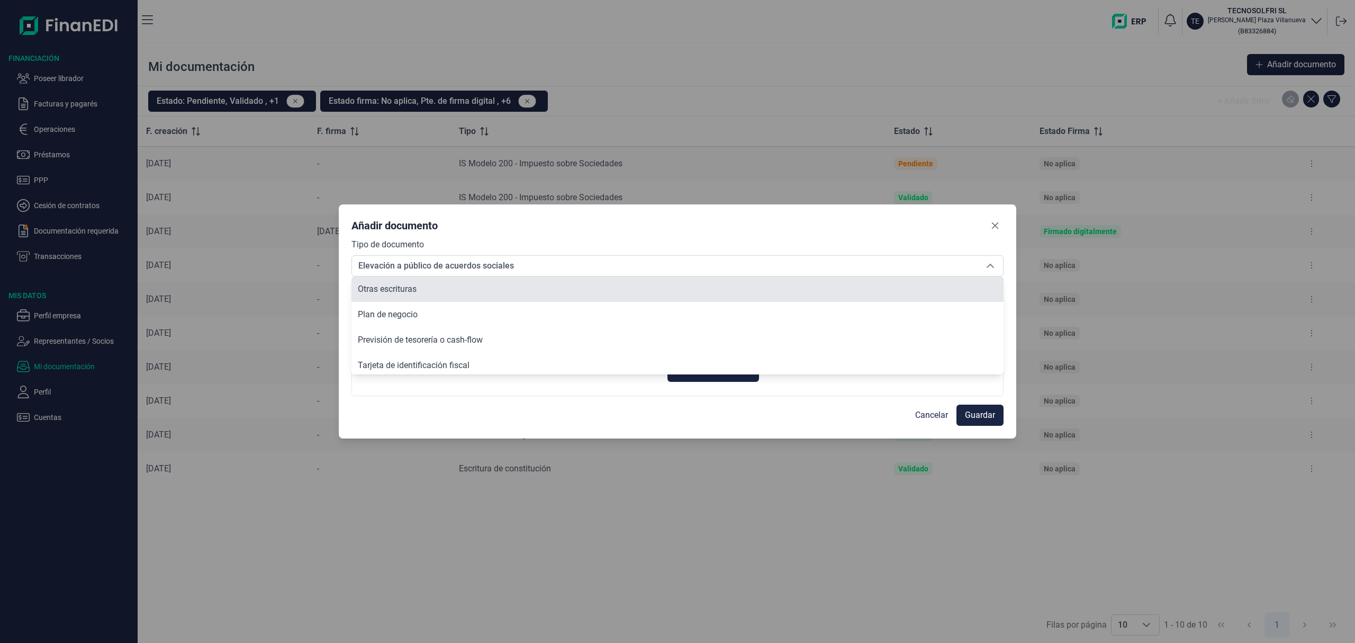
click at [488, 286] on li "Otras escrituras" at bounding box center [677, 288] width 652 height 25
type input "Otras escrituras"
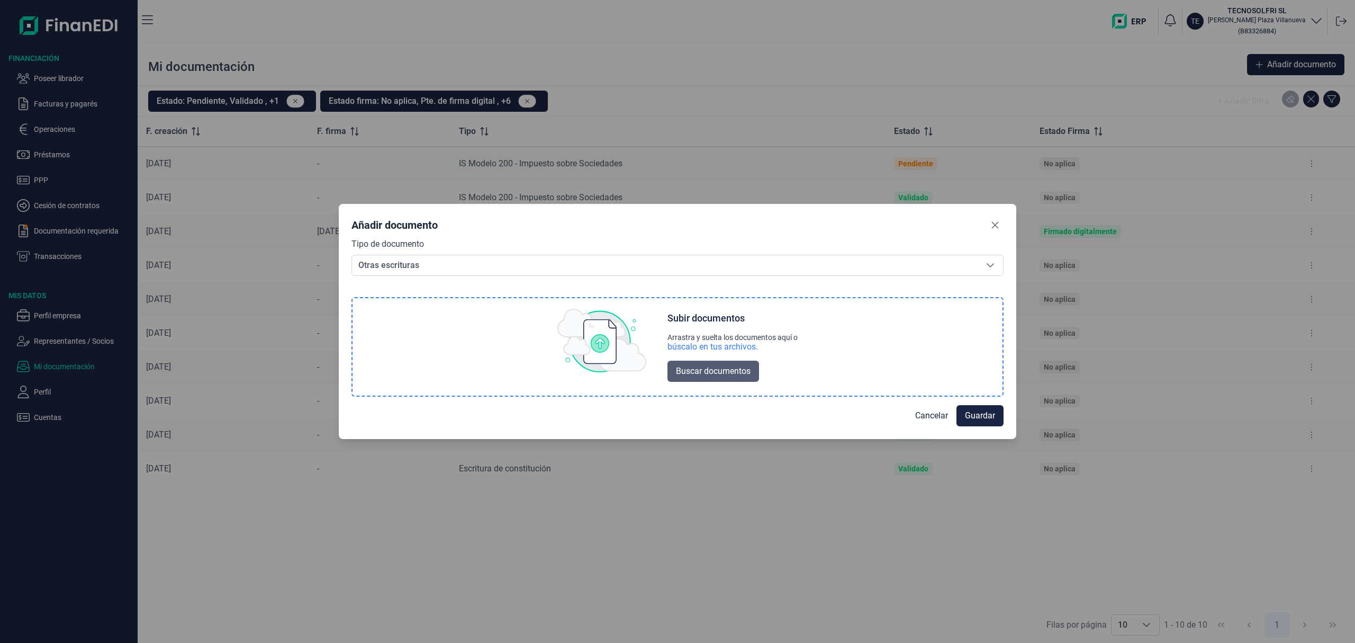
click at [742, 373] on span "Buscar documentos" at bounding box center [713, 371] width 75 height 13
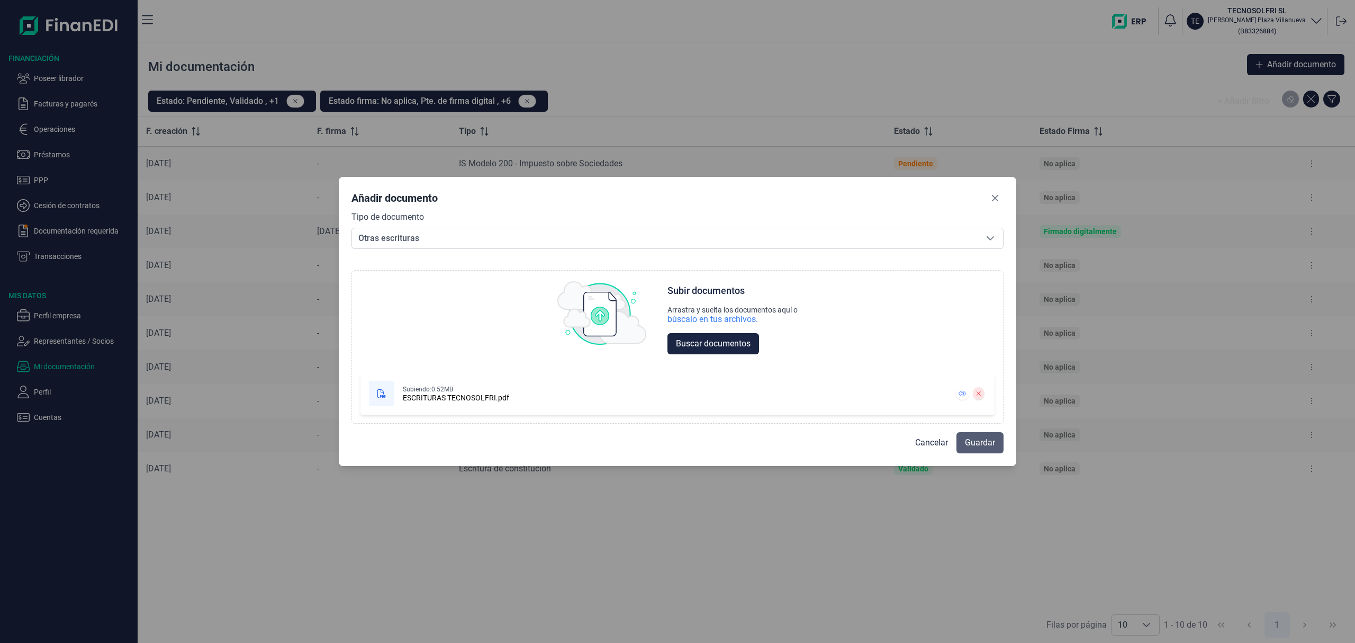
click at [981, 444] on span "Guardar" at bounding box center [980, 442] width 30 height 13
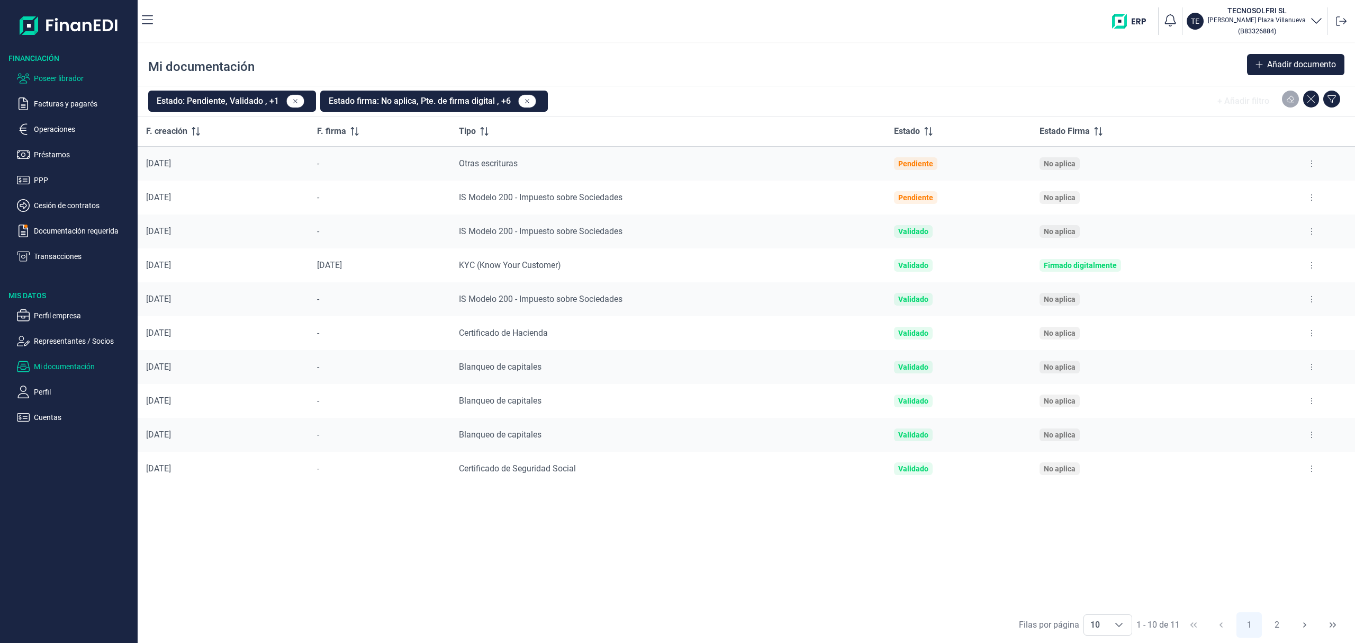
click at [55, 77] on p "Poseer librador" at bounding box center [84, 78] width 100 height 13
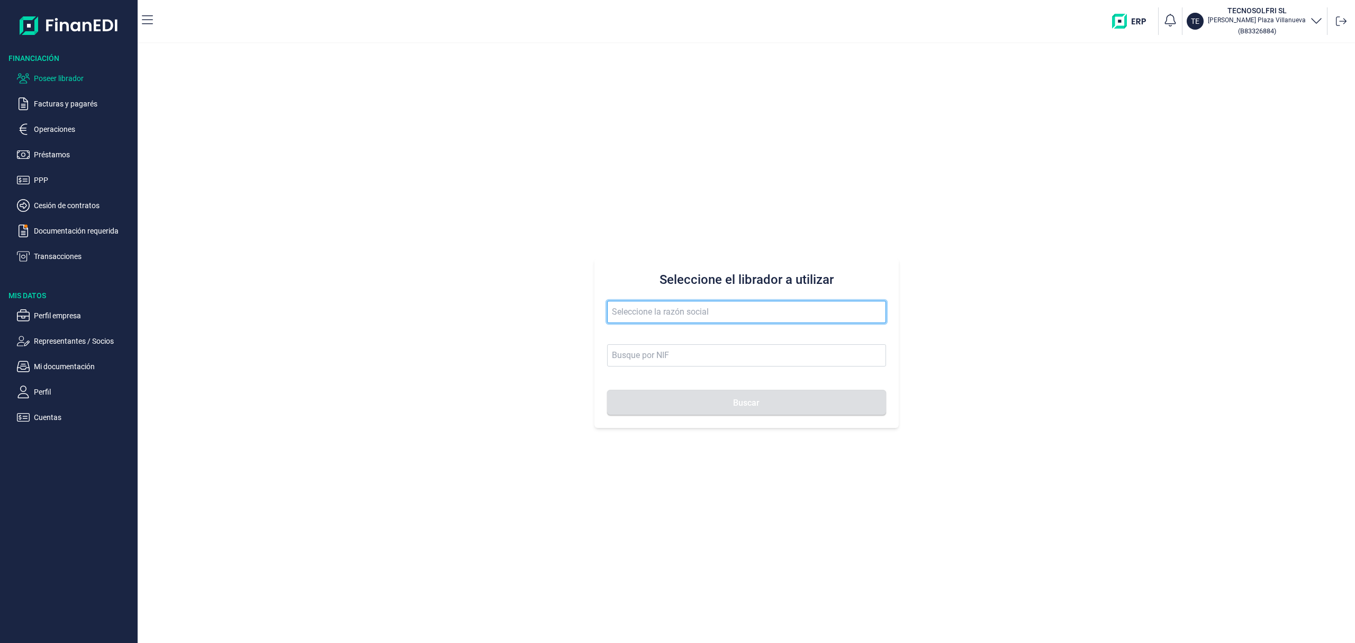
click at [717, 312] on input "text" at bounding box center [746, 312] width 279 height 22
click at [669, 337] on li "IGR NM POWER SL" at bounding box center [746, 338] width 279 height 21
type input "IGR NM POWER SL"
type input "B40658668"
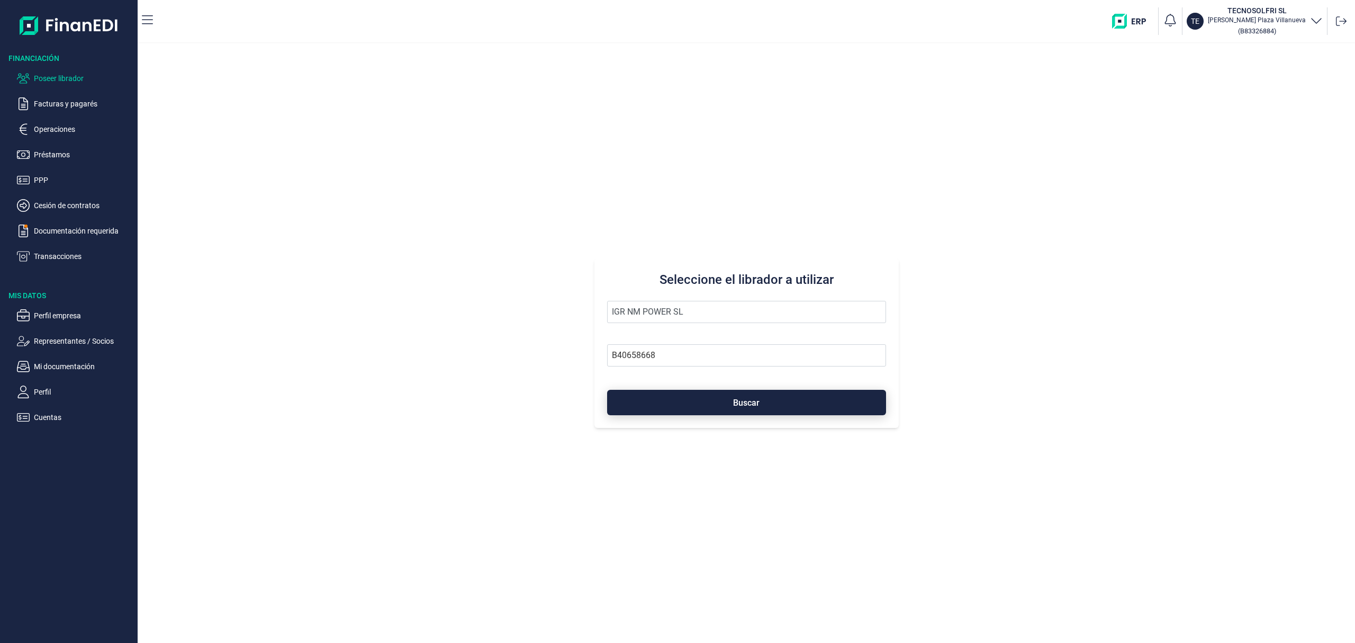
click at [704, 403] on button "Buscar" at bounding box center [746, 402] width 279 height 25
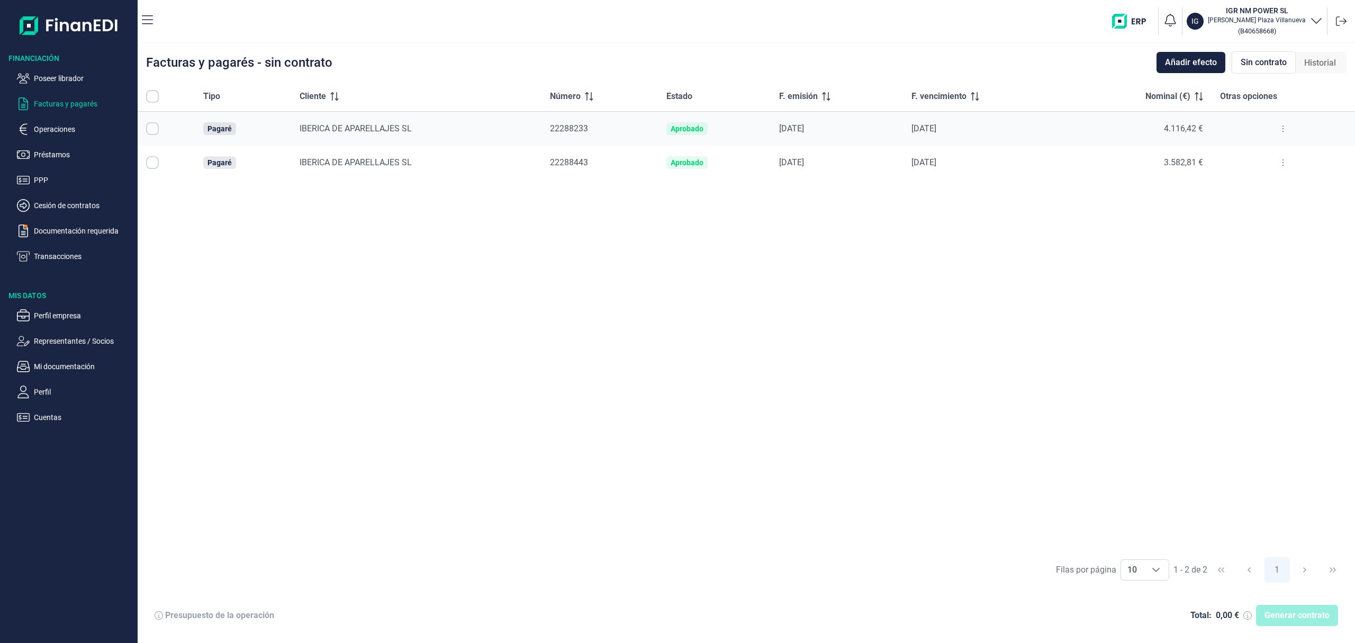
checkbox input "true"
